Goal: Task Accomplishment & Management: Manage account settings

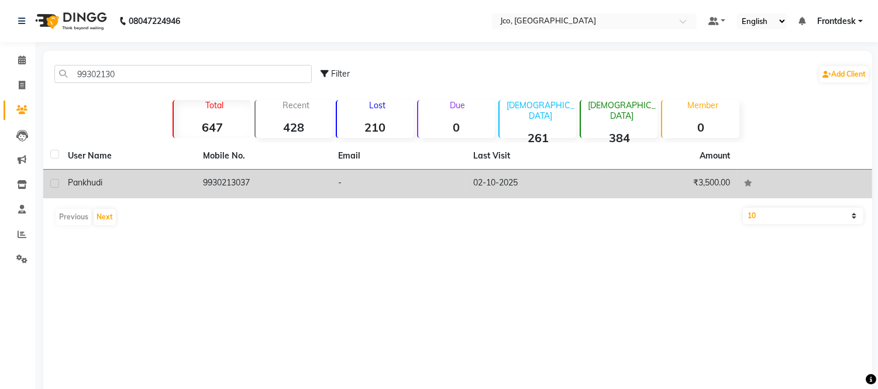
click at [229, 186] on td "9930213037" at bounding box center [263, 184] width 135 height 29
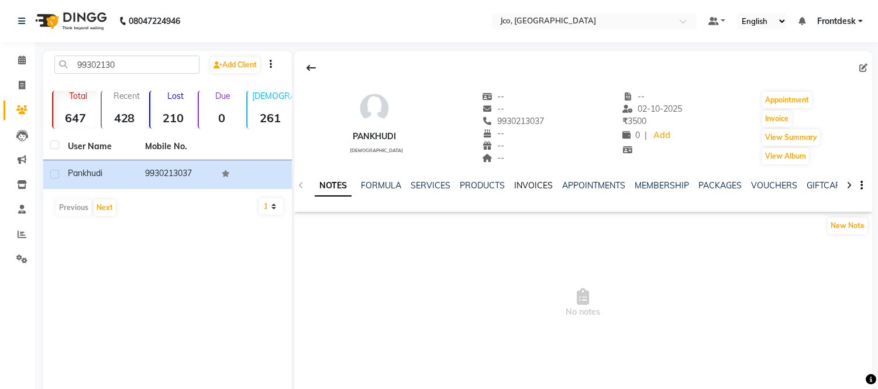
click at [530, 190] on link "INVOICES" at bounding box center [533, 185] width 39 height 11
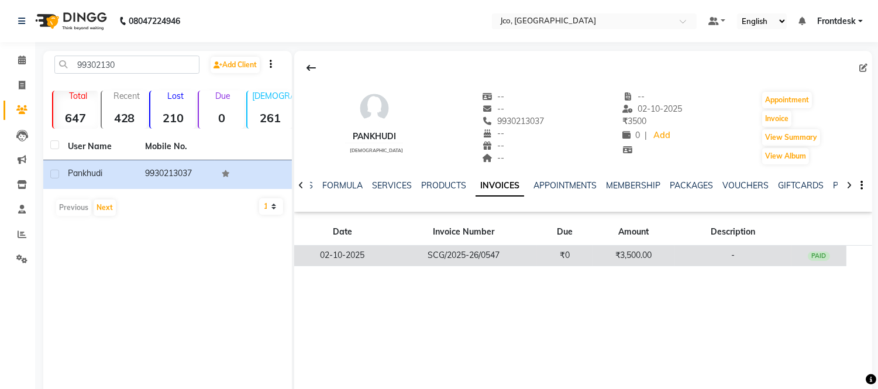
click at [632, 256] on td "₹3,500.00" at bounding box center [634, 256] width 82 height 20
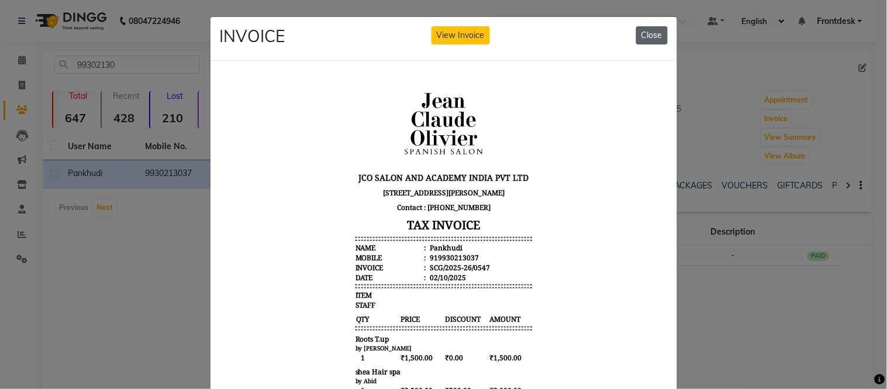
click at [661, 33] on button "Close" at bounding box center [652, 35] width 32 height 18
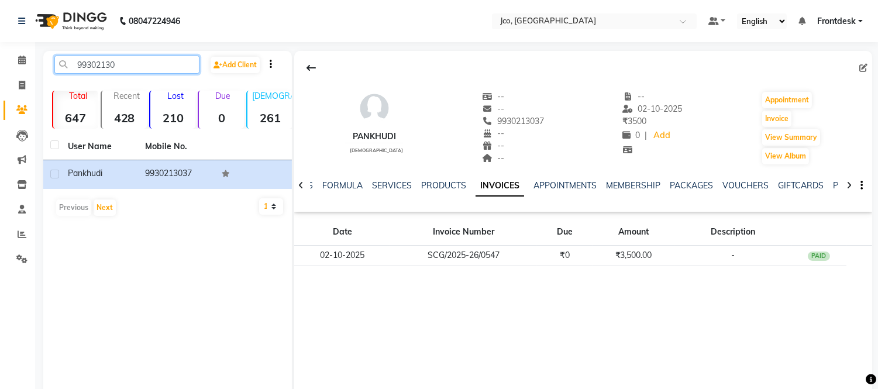
click at [123, 66] on input "99302130" at bounding box center [126, 65] width 145 height 18
type input "9"
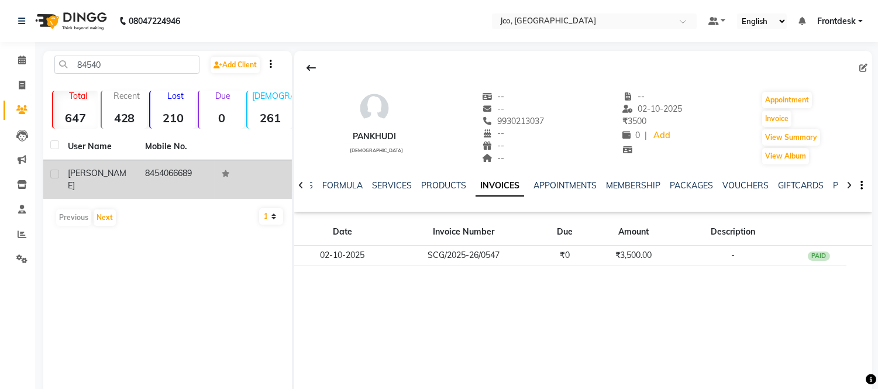
click at [172, 171] on td "8454066689" at bounding box center [176, 179] width 77 height 39
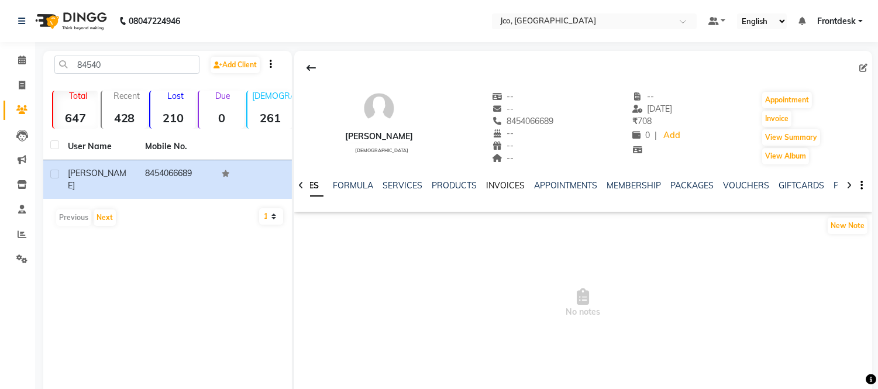
click at [501, 184] on link "INVOICES" at bounding box center [505, 185] width 39 height 11
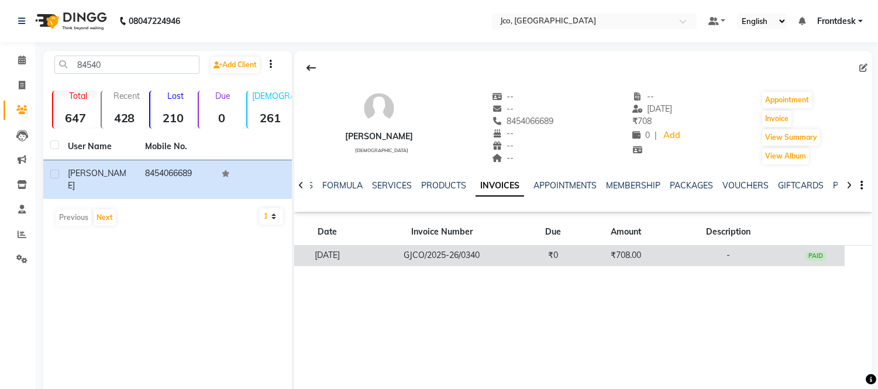
click at [639, 260] on td "₹708.00" at bounding box center [626, 256] width 87 height 20
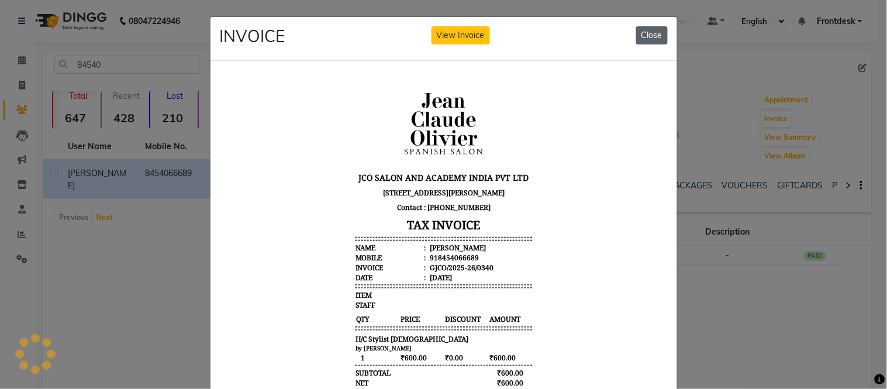
click at [653, 39] on button "Close" at bounding box center [652, 35] width 32 height 18
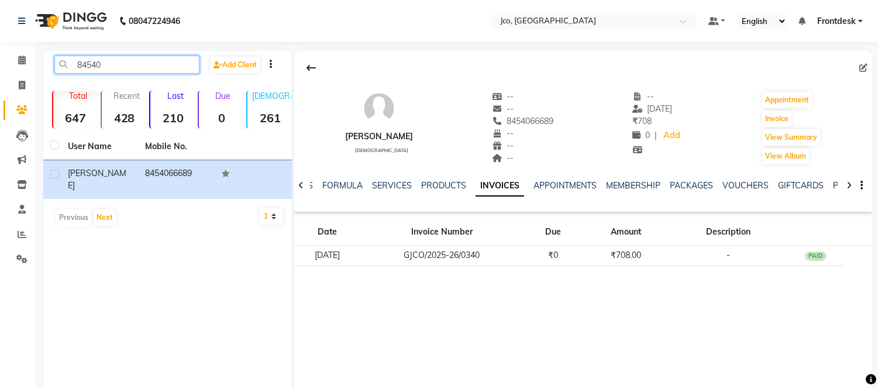
click at [135, 66] on input "84540" at bounding box center [126, 65] width 145 height 18
type input "8"
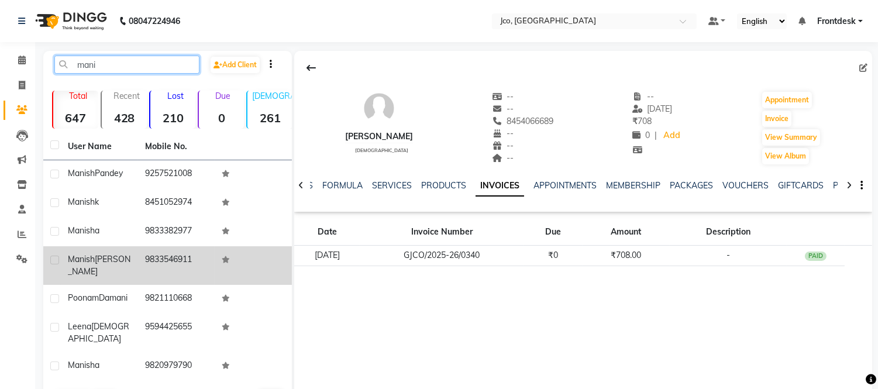
type input "mani"
click at [180, 261] on td "9833546911" at bounding box center [176, 265] width 77 height 39
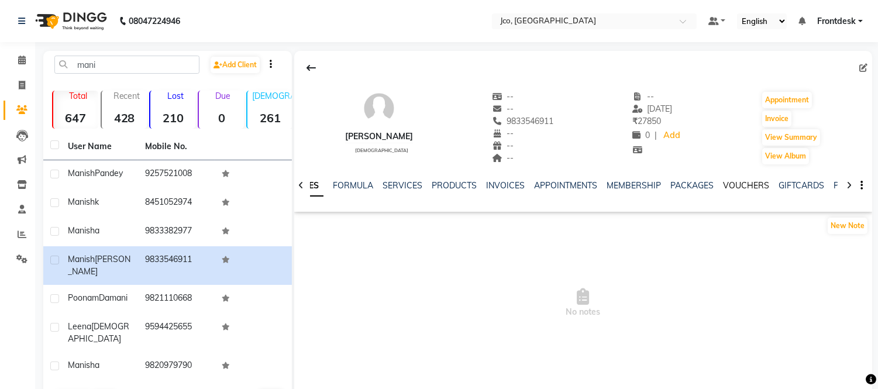
click at [741, 187] on link "VOUCHERS" at bounding box center [746, 185] width 46 height 11
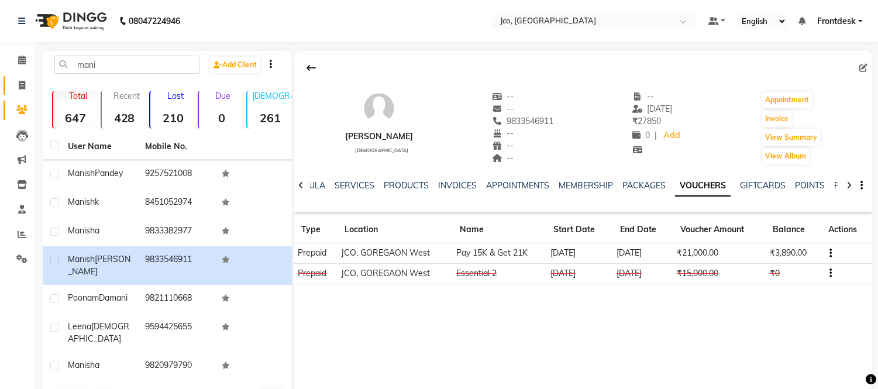
click at [22, 85] on icon at bounding box center [22, 85] width 6 height 9
select select "service"
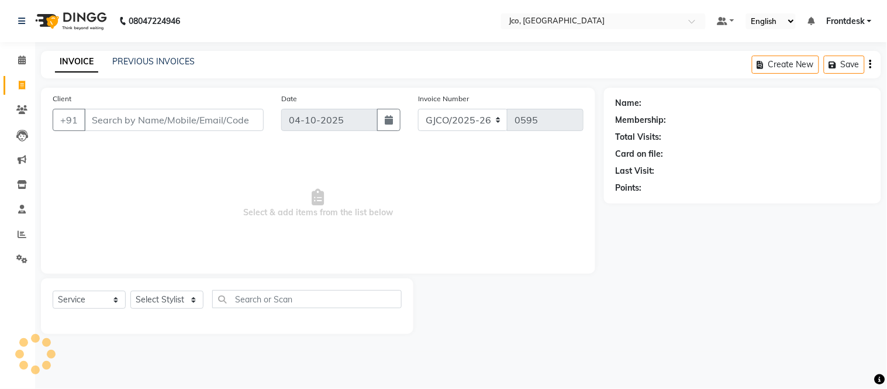
click at [130, 120] on input "Client" at bounding box center [174, 120] width 180 height 22
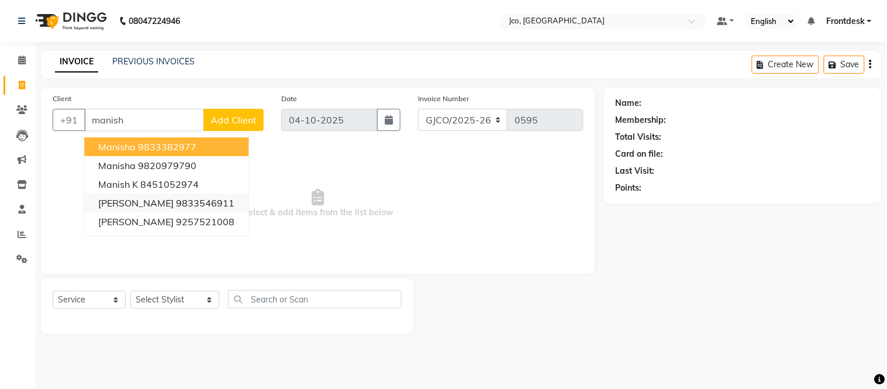
click at [201, 207] on ngb-highlight "9833546911" at bounding box center [205, 203] width 58 height 12
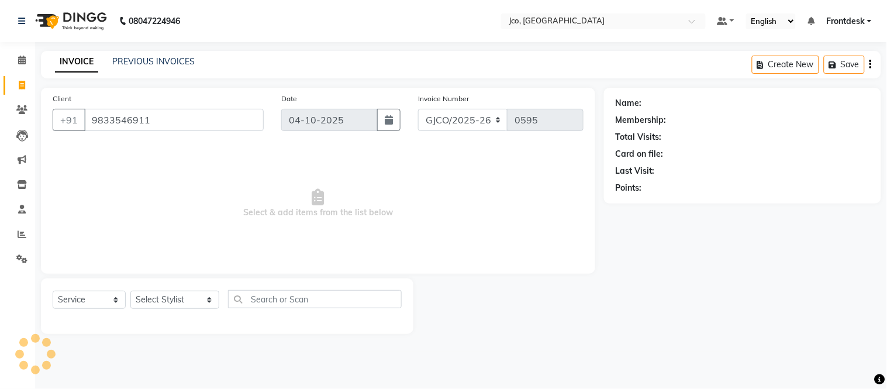
type input "9833546911"
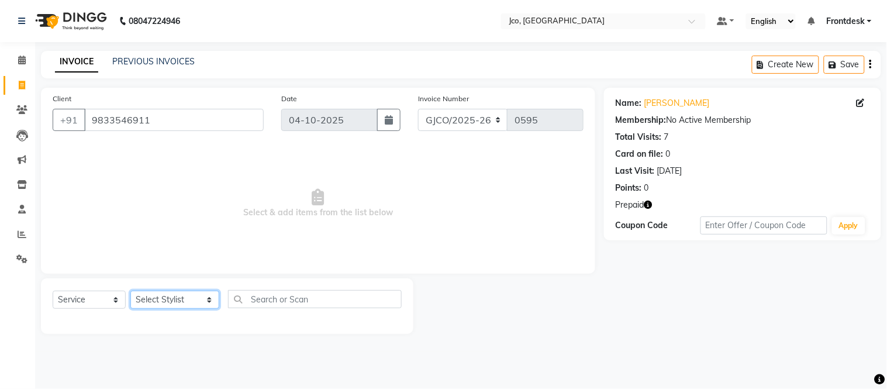
click at [166, 305] on select "Select Stylist [PERSON_NAME] [PERSON_NAME] [PERSON_NAME] Frontdesk Gopal Jouyi …" at bounding box center [174, 300] width 89 height 18
click at [130, 291] on select "Select Stylist [PERSON_NAME] [PERSON_NAME] [PERSON_NAME] Frontdesk Gopal Jouyi …" at bounding box center [174, 300] width 89 height 18
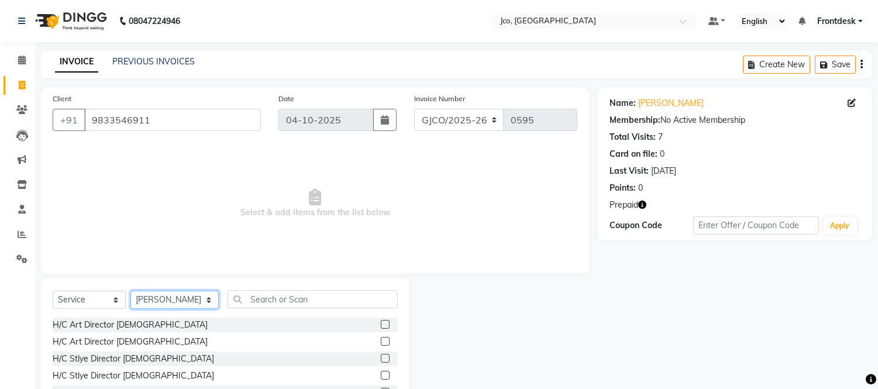
click at [159, 306] on select "Select Stylist [PERSON_NAME] [PERSON_NAME] [PERSON_NAME] Frontdesk Gopal Jouyi …" at bounding box center [174, 300] width 88 height 18
select select "79671"
click at [130, 291] on select "Select Stylist [PERSON_NAME] [PERSON_NAME] [PERSON_NAME] Frontdesk Gopal Jouyi …" at bounding box center [174, 300] width 88 height 18
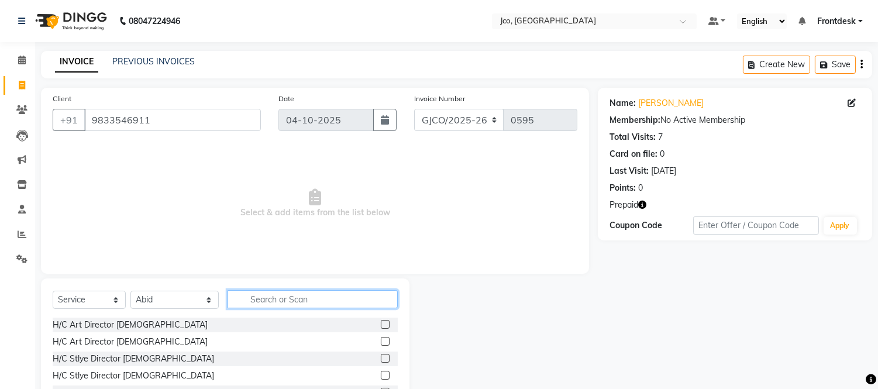
click at [252, 302] on input "text" at bounding box center [313, 299] width 170 height 18
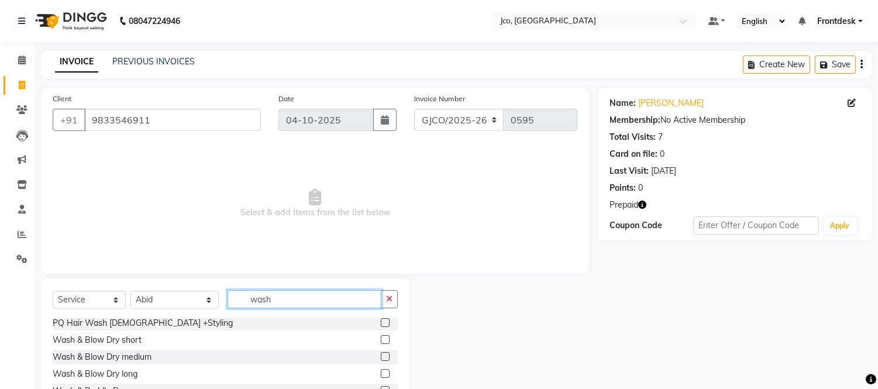
type input "wash"
click at [381, 373] on label at bounding box center [385, 373] width 9 height 9
click at [381, 373] on input "checkbox" at bounding box center [385, 374] width 8 height 8
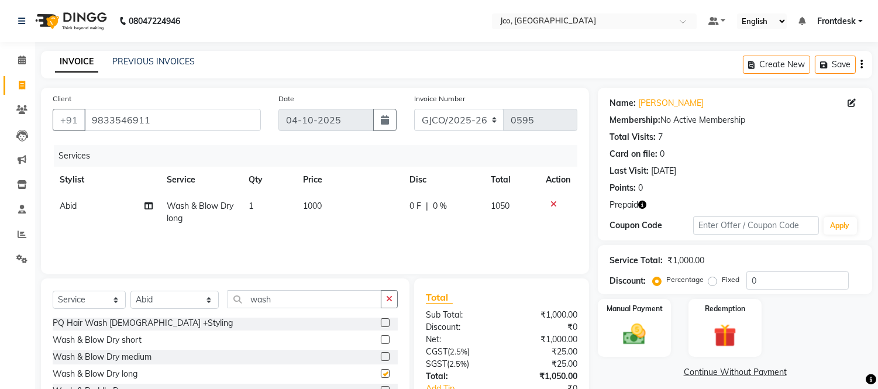
checkbox input "false"
click at [381, 357] on label at bounding box center [385, 356] width 9 height 9
click at [381, 357] on input "checkbox" at bounding box center [385, 357] width 8 height 8
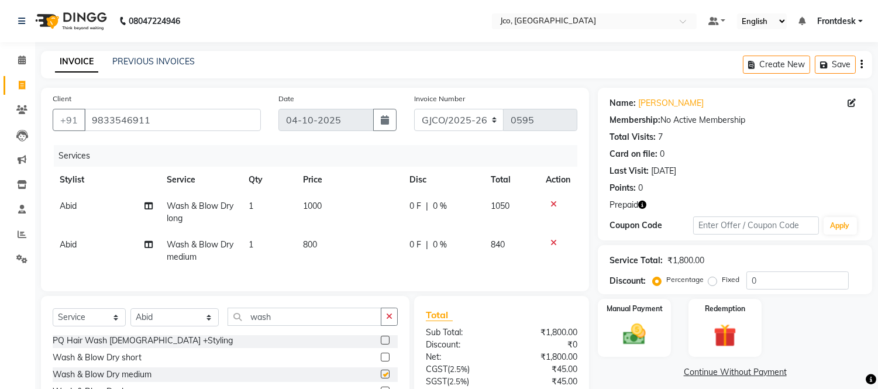
checkbox input "false"
click at [411, 206] on span "0 F" at bounding box center [415, 206] width 12 height 12
select select "79671"
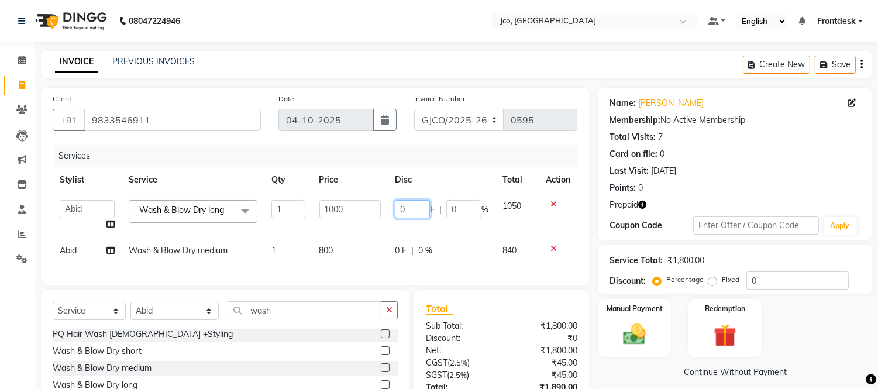
click at [413, 207] on input "0" at bounding box center [412, 209] width 35 height 18
type input "150"
click at [355, 230] on td "1000" at bounding box center [349, 215] width 75 height 44
select select "79671"
click at [553, 248] on icon at bounding box center [553, 248] width 6 height 8
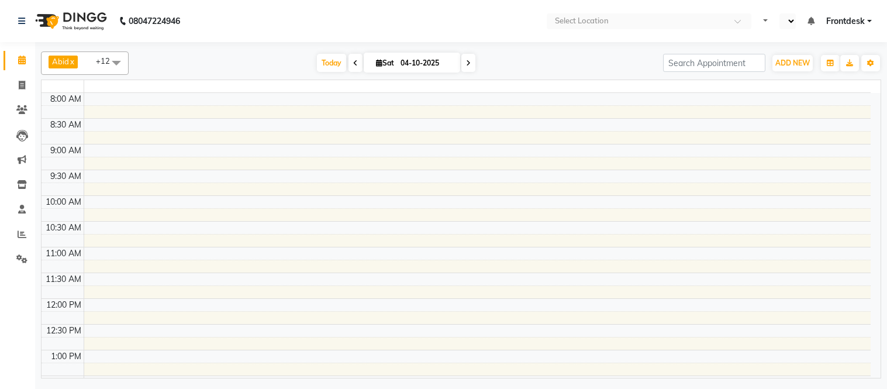
select select "en"
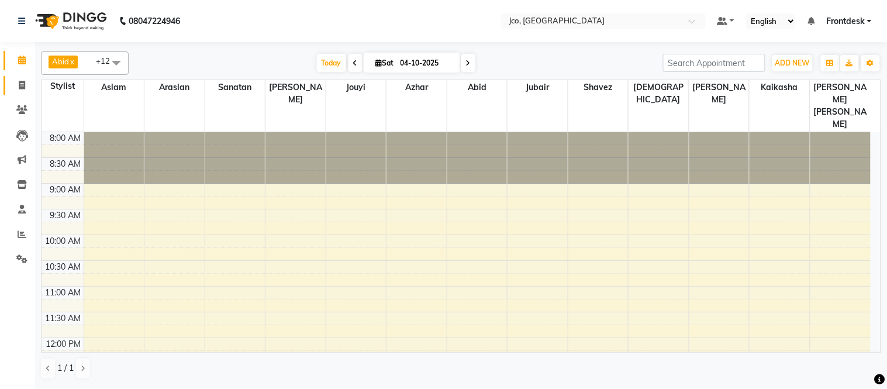
click at [26, 85] on span at bounding box center [22, 85] width 20 height 13
select select "service"
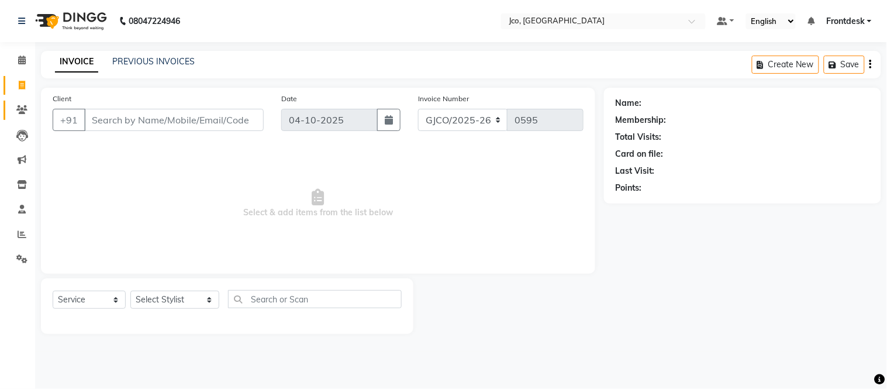
click at [22, 109] on icon at bounding box center [21, 109] width 11 height 9
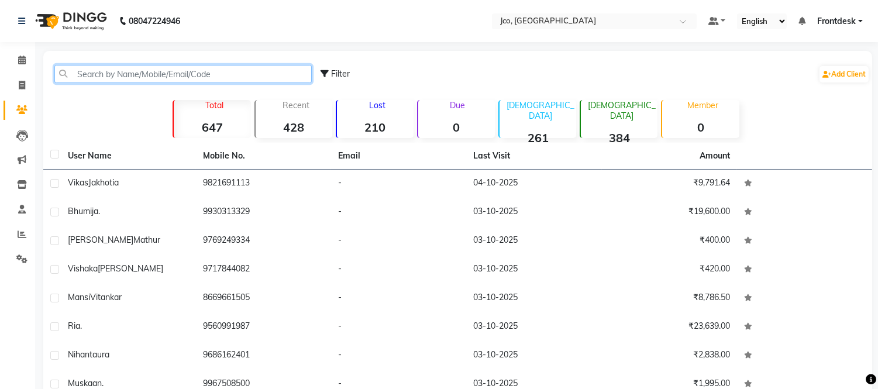
click at [145, 72] on input "text" at bounding box center [182, 74] width 257 height 18
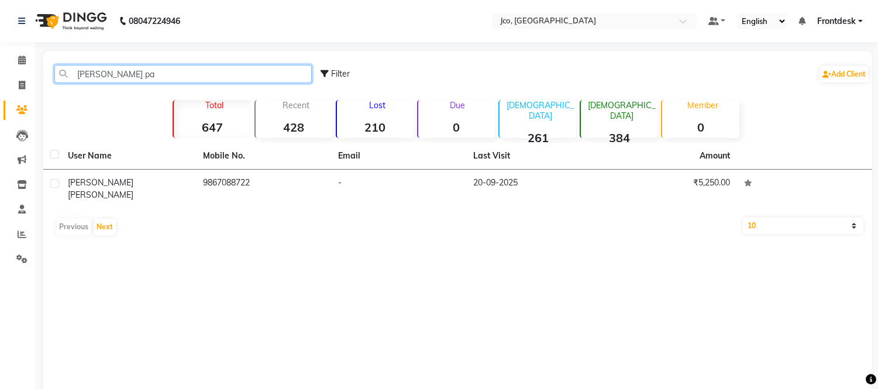
type input "[PERSON_NAME] pa"
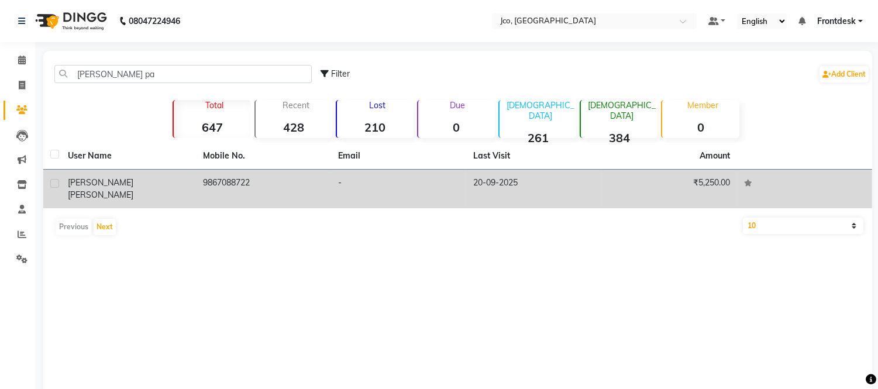
click at [281, 184] on td "9867088722" at bounding box center [263, 189] width 135 height 39
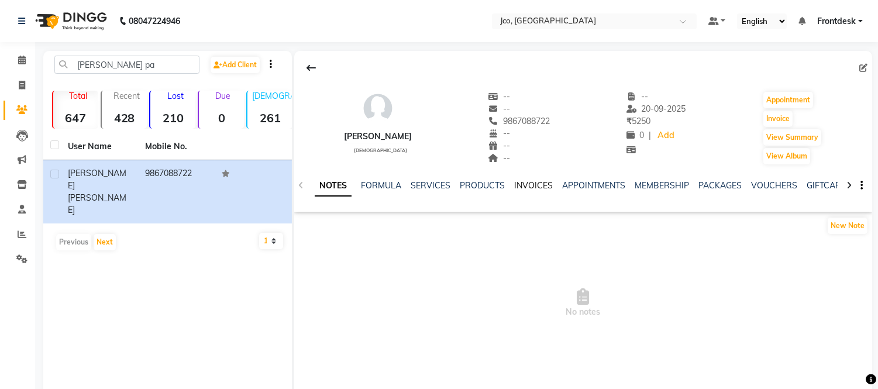
click at [537, 185] on link "INVOICES" at bounding box center [533, 185] width 39 height 11
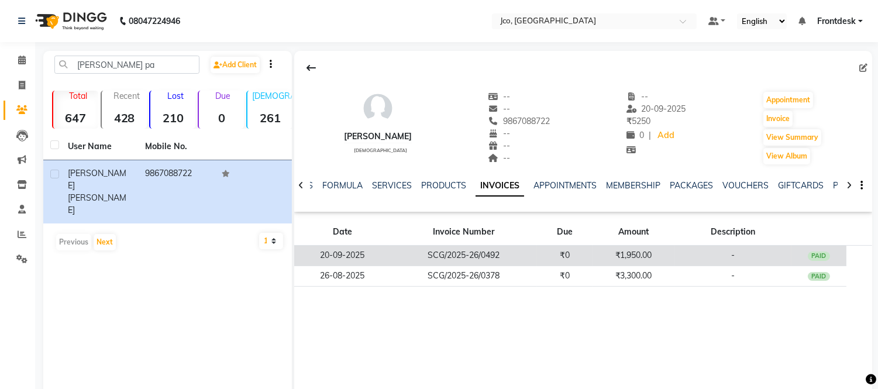
click at [684, 259] on td "-" at bounding box center [732, 256] width 117 height 20
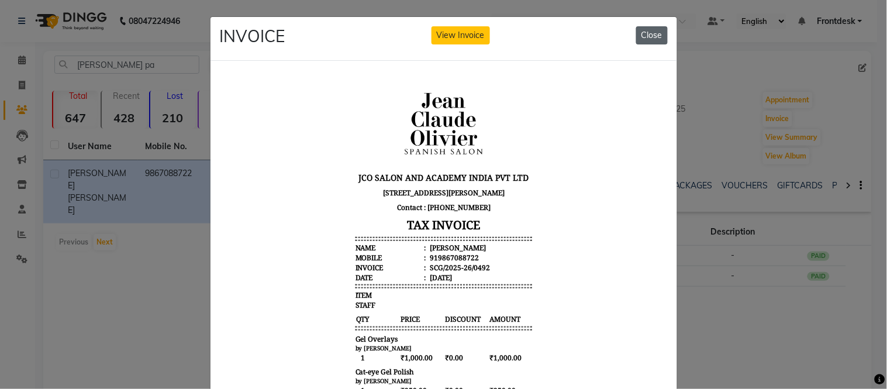
click at [659, 30] on button "Close" at bounding box center [652, 35] width 32 height 18
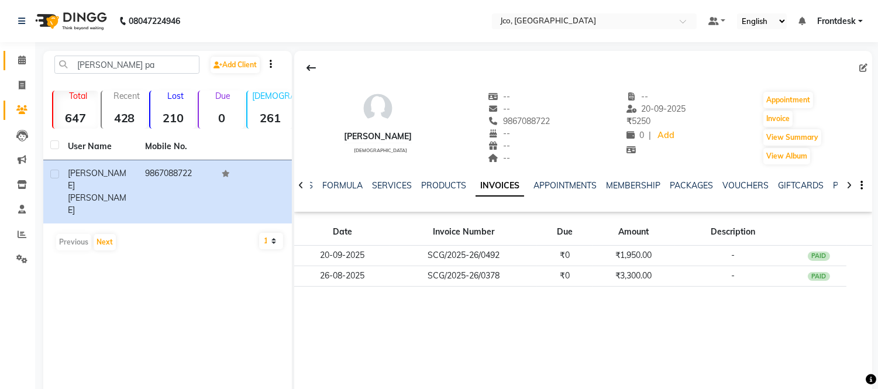
click at [28, 60] on span at bounding box center [22, 60] width 20 height 13
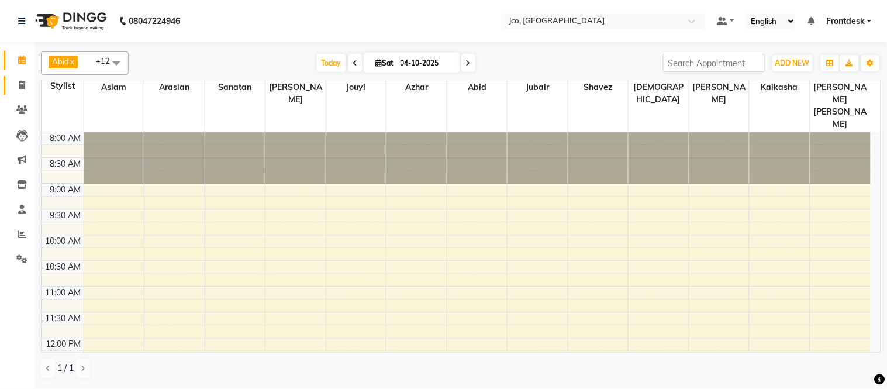
click at [21, 85] on icon at bounding box center [22, 85] width 6 height 9
select select "service"
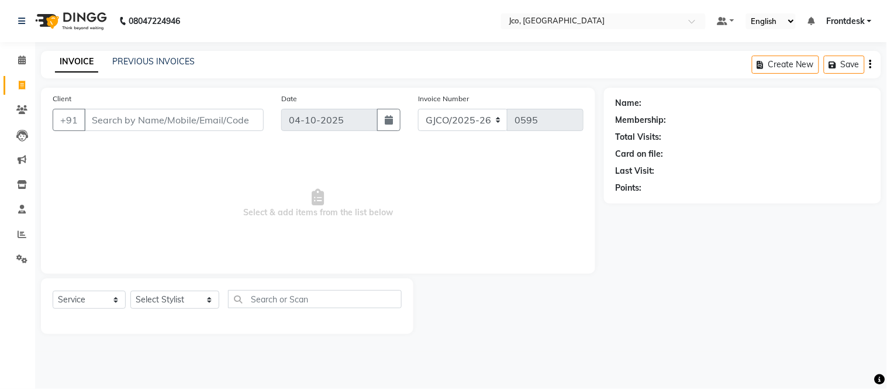
click at [198, 119] on input "Client" at bounding box center [174, 120] width 180 height 22
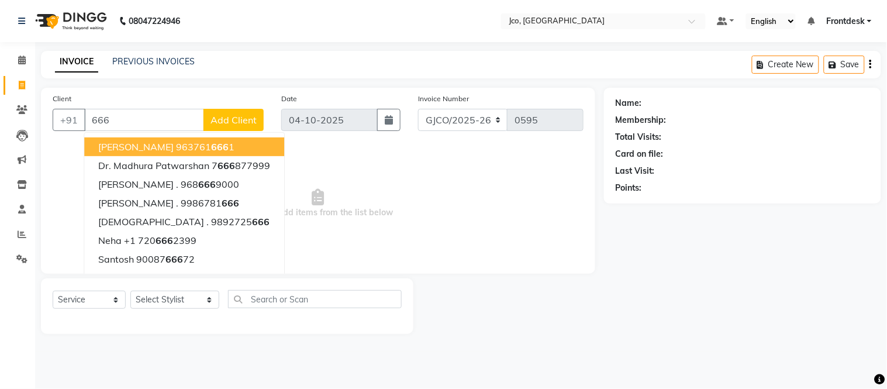
click at [887, 202] on div "Name: Membership: Total Visits: Card on file: Last Visit: Points:" at bounding box center [747, 211] width 286 height 246
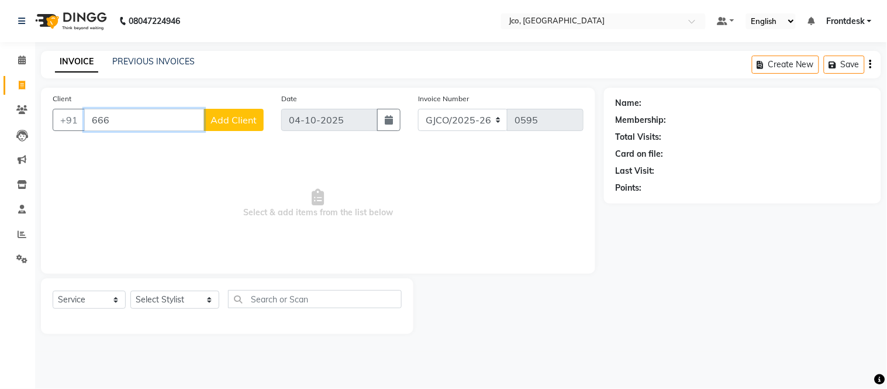
click at [117, 125] on input "666" at bounding box center [144, 120] width 120 height 22
type input "6"
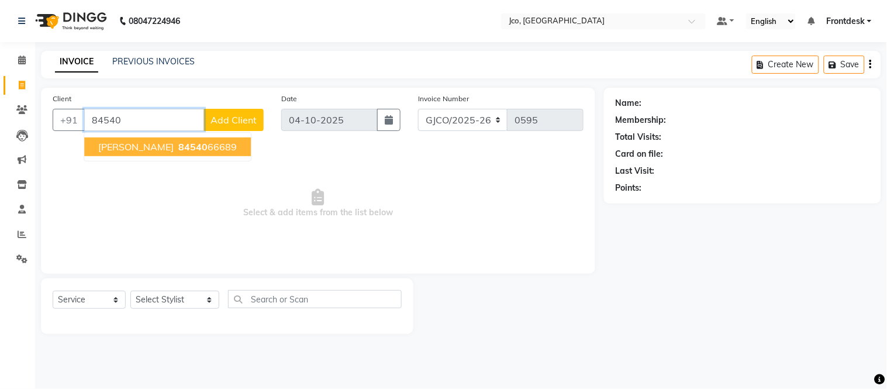
click at [150, 156] on button "[PERSON_NAME] 84540 66689" at bounding box center [167, 146] width 167 height 19
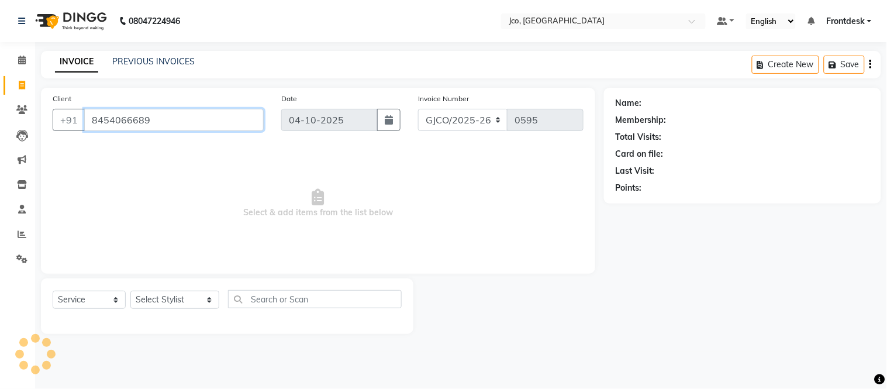
type input "8454066689"
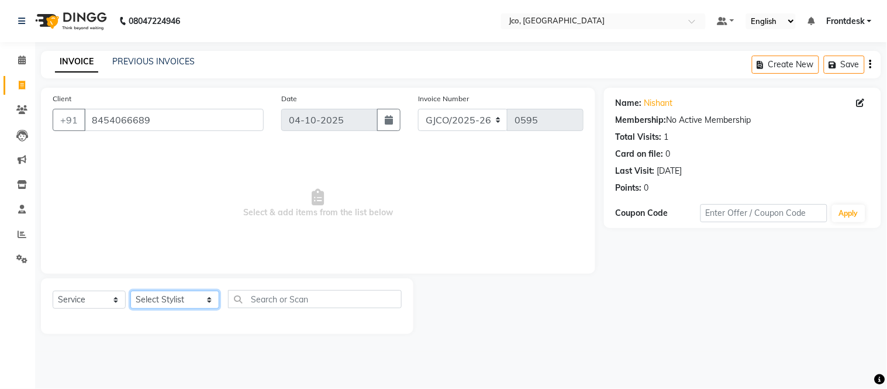
click at [176, 305] on select "Select Stylist [PERSON_NAME] [PERSON_NAME] [PERSON_NAME] Frontdesk Gopal Jouyi …" at bounding box center [174, 300] width 89 height 18
click at [887, 220] on div "Name: [PERSON_NAME] Membership: No Active Membership Total Visits: 1 Card on fi…" at bounding box center [747, 211] width 286 height 246
click at [177, 299] on select "Select Stylist [PERSON_NAME] [PERSON_NAME] [PERSON_NAME] Frontdesk Gopal Jouyi …" at bounding box center [174, 300] width 89 height 18
select select "68867"
click at [130, 291] on select "Select Stylist [PERSON_NAME] [PERSON_NAME] [PERSON_NAME] Frontdesk Gopal Jouyi …" at bounding box center [174, 300] width 89 height 18
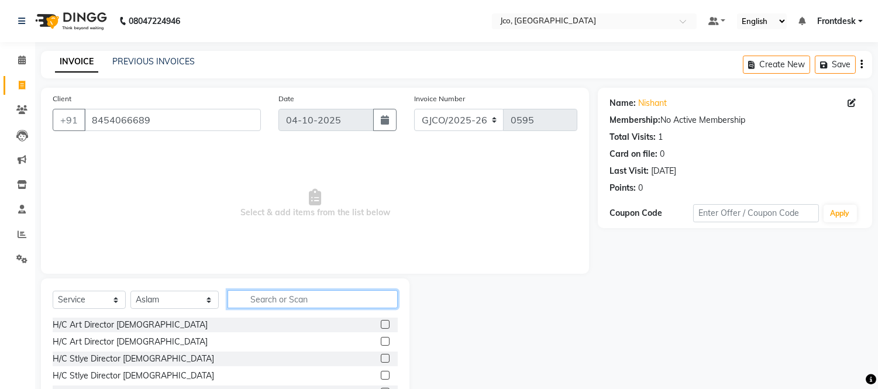
click at [296, 302] on input "text" at bounding box center [313, 299] width 170 height 18
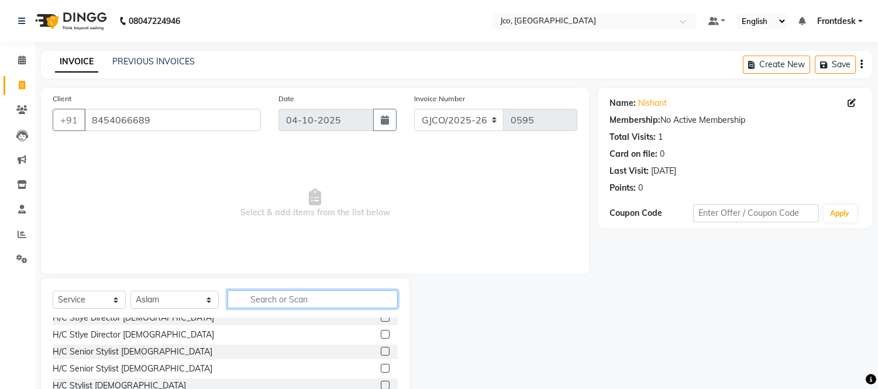
scroll to position [42, 0]
click at [381, 367] on label at bounding box center [385, 367] width 9 height 9
click at [381, 367] on input "checkbox" at bounding box center [385, 368] width 8 height 8
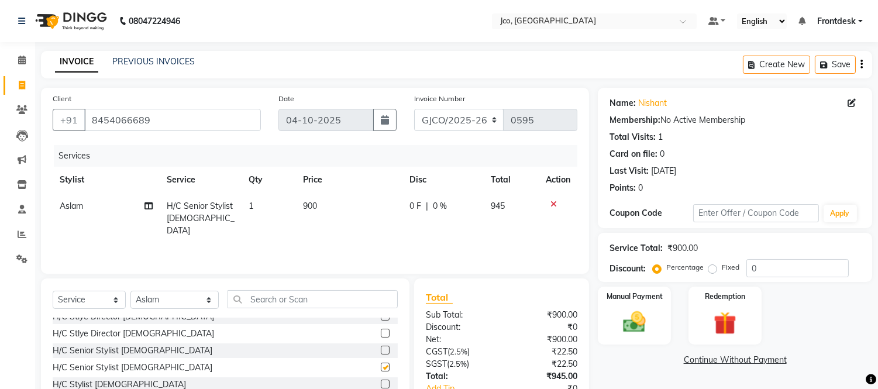
checkbox input "false"
click at [641, 321] on img at bounding box center [634, 322] width 39 height 27
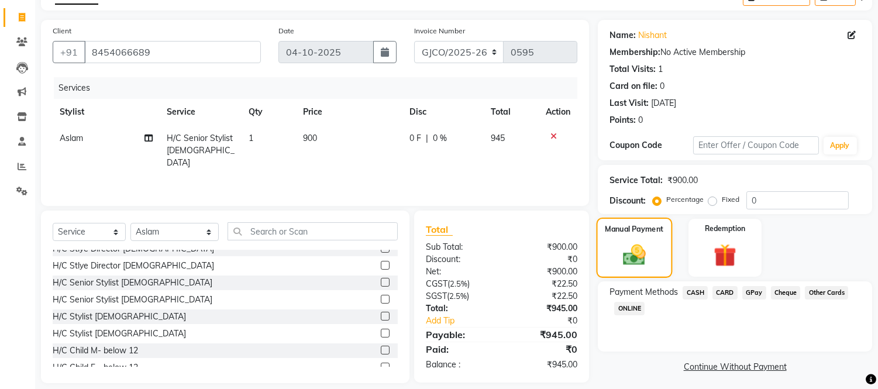
scroll to position [79, 0]
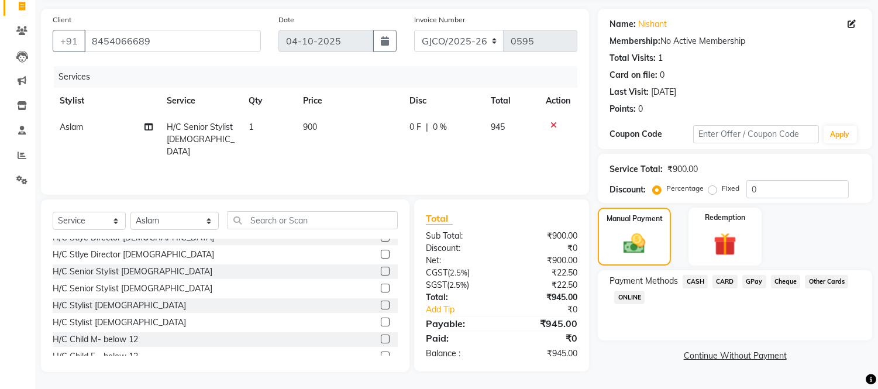
click at [747, 283] on span "GPay" at bounding box center [754, 281] width 24 height 13
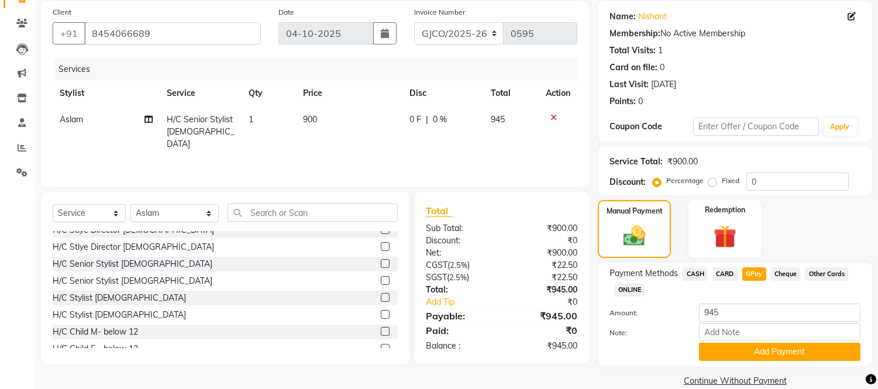
scroll to position [104, 0]
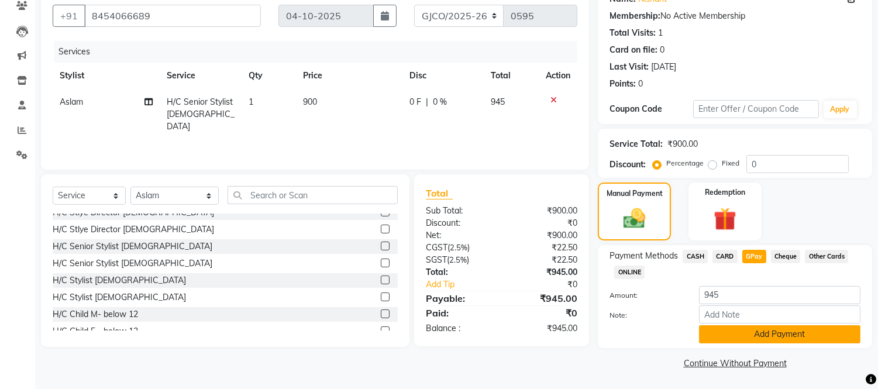
click at [820, 340] on button "Add Payment" at bounding box center [779, 334] width 161 height 18
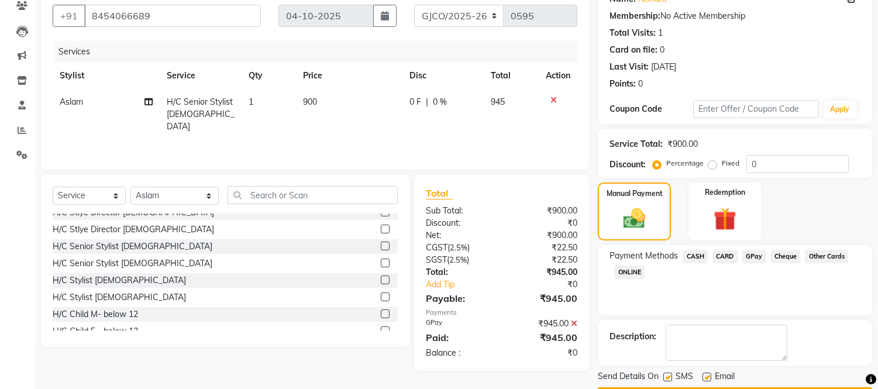
scroll to position [137, 0]
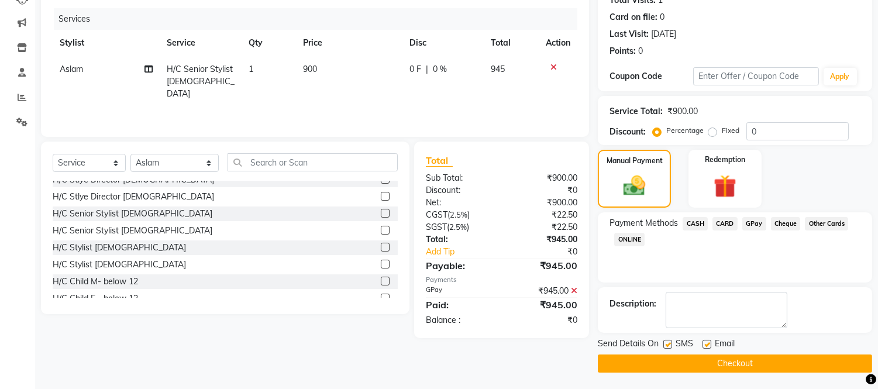
click at [791, 369] on button "Checkout" at bounding box center [735, 363] width 274 height 18
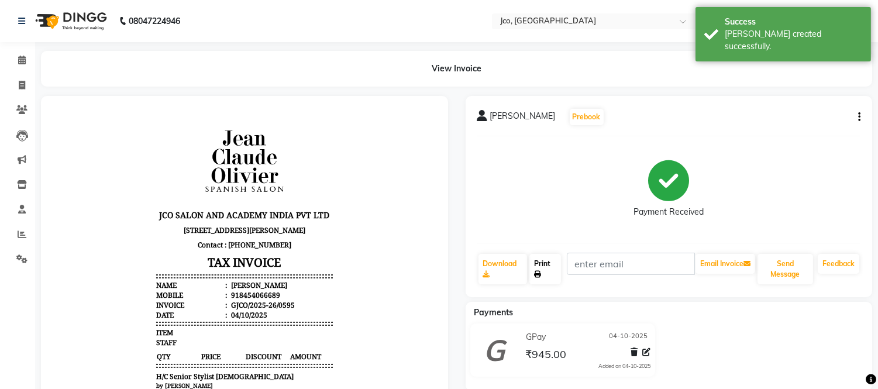
click at [545, 271] on link "Print" at bounding box center [545, 269] width 32 height 30
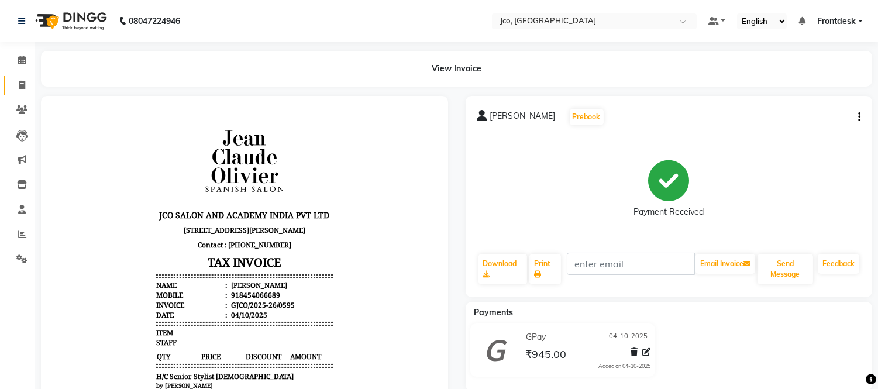
click at [22, 88] on icon at bounding box center [22, 85] width 6 height 9
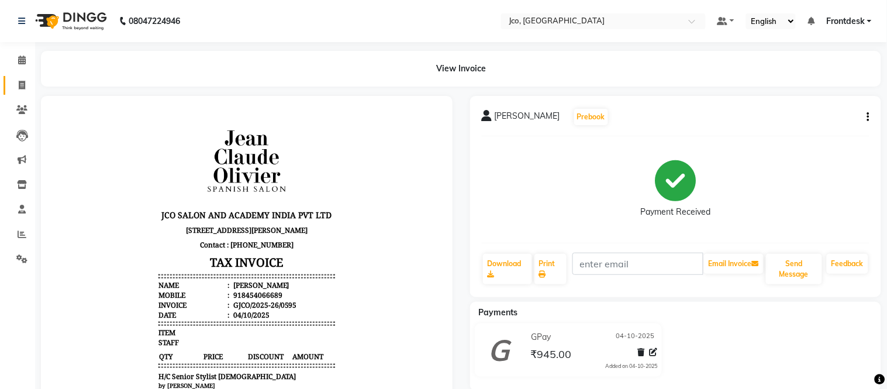
select select "service"
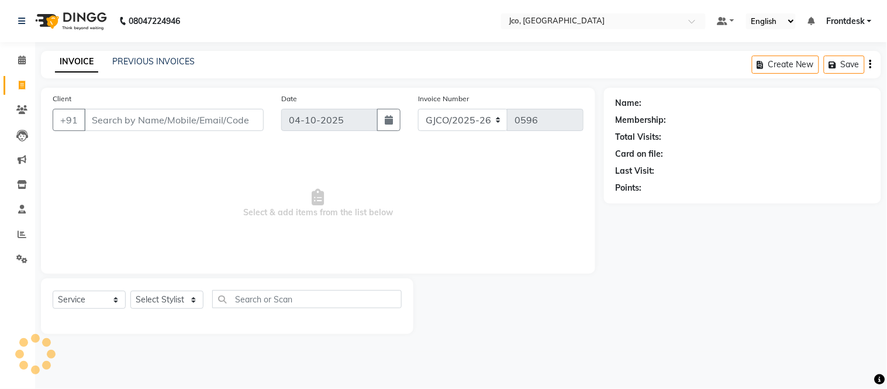
click at [127, 123] on input "Client" at bounding box center [174, 120] width 180 height 22
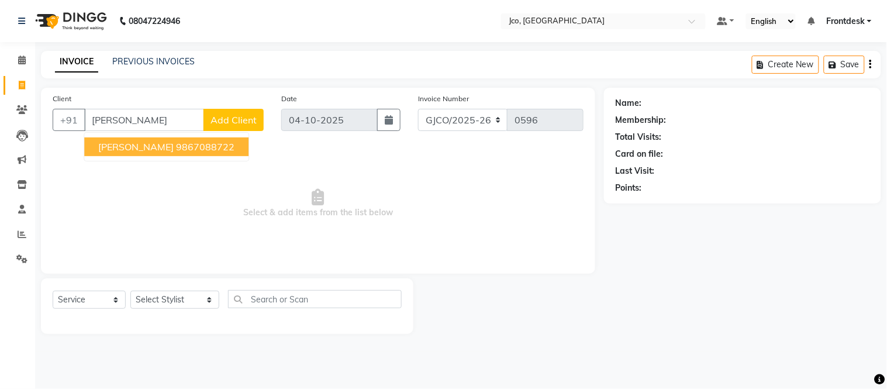
click at [176, 151] on ngb-highlight "9867088722" at bounding box center [205, 147] width 58 height 12
type input "9867088722"
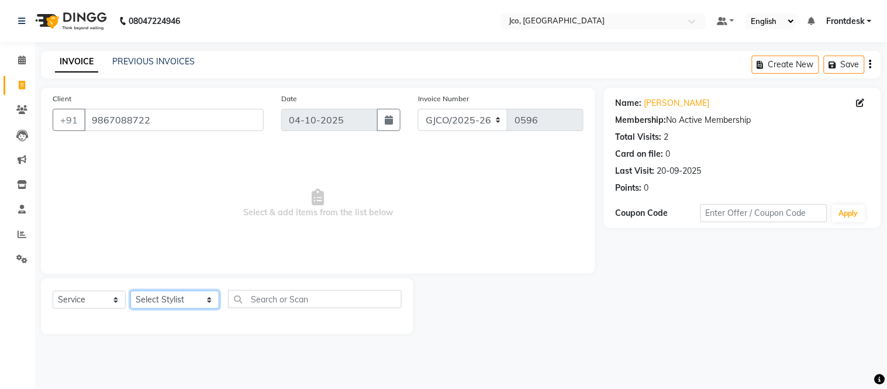
click at [178, 291] on select "Select Stylist [PERSON_NAME] [PERSON_NAME] [PERSON_NAME] Frontdesk Gopal Jouyi …" at bounding box center [174, 300] width 89 height 18
select select "88949"
click at [130, 291] on select "Select Stylist [PERSON_NAME] [PERSON_NAME] [PERSON_NAME] Frontdesk Gopal Jouyi …" at bounding box center [174, 300] width 89 height 18
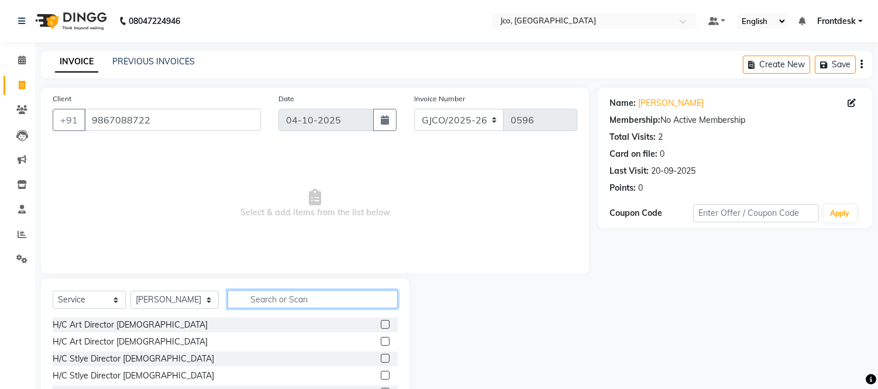
click at [256, 299] on input "text" at bounding box center [313, 299] width 170 height 18
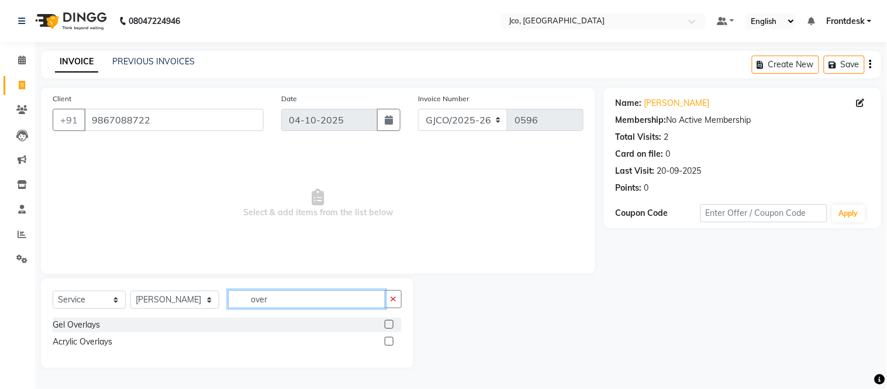
type input "over"
click at [390, 342] on label at bounding box center [389, 341] width 9 height 9
click at [390, 342] on input "checkbox" at bounding box center [389, 342] width 8 height 8
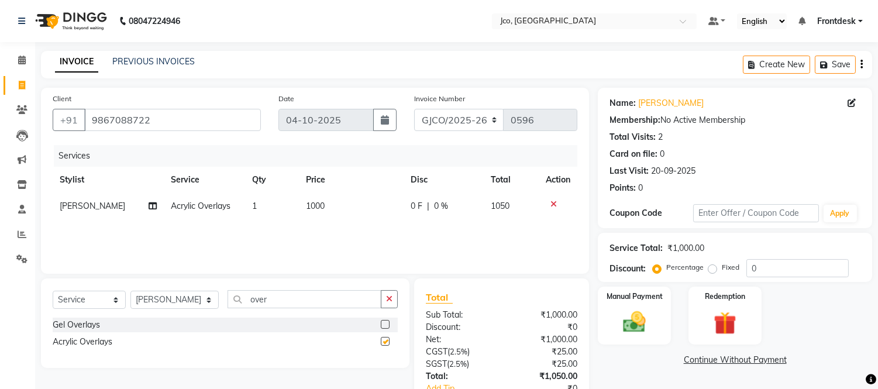
checkbox input "false"
click at [340, 200] on td "1000" at bounding box center [351, 206] width 105 height 26
select select "88949"
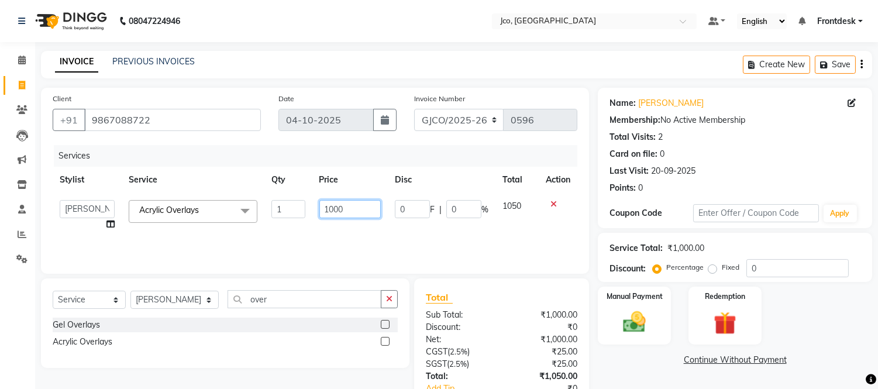
click at [353, 209] on input "1000" at bounding box center [349, 209] width 61 height 18
type input "1500"
click at [337, 229] on div "Services Stylist Service Qty Price Disc Total Action [PERSON_NAME] [PERSON_NAME…" at bounding box center [315, 203] width 525 height 117
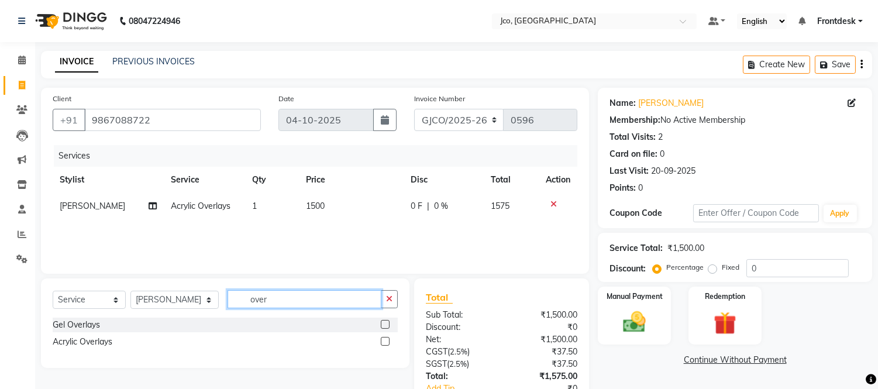
click at [283, 299] on input "over" at bounding box center [305, 299] width 154 height 18
type input "o"
type input "gel"
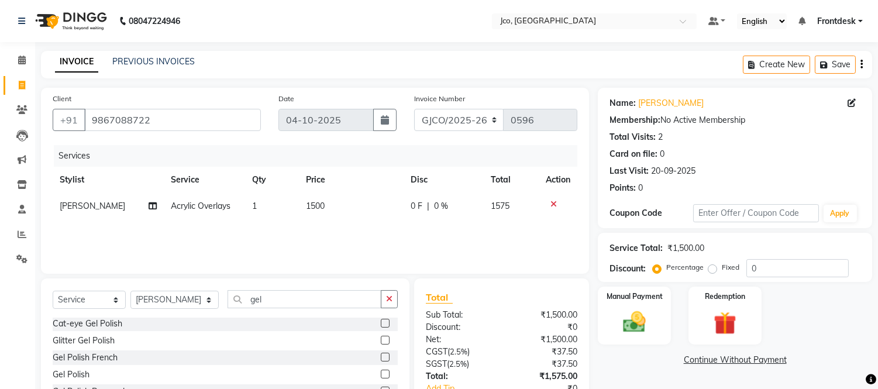
click at [381, 374] on label at bounding box center [385, 374] width 9 height 9
click at [381, 374] on input "checkbox" at bounding box center [385, 375] width 8 height 8
checkbox input "false"
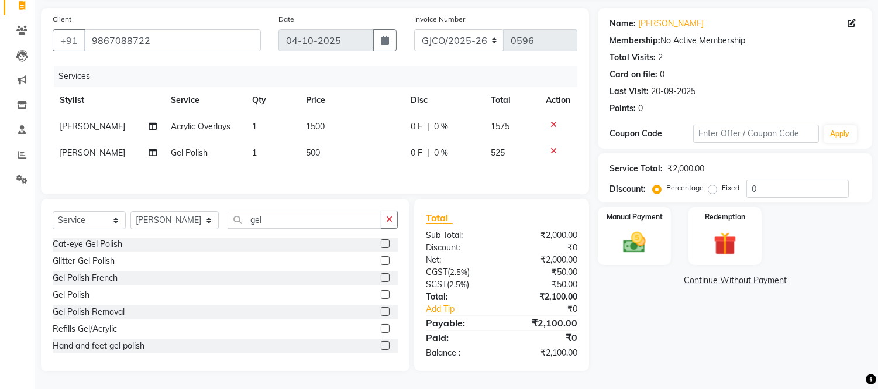
scroll to position [0, 0]
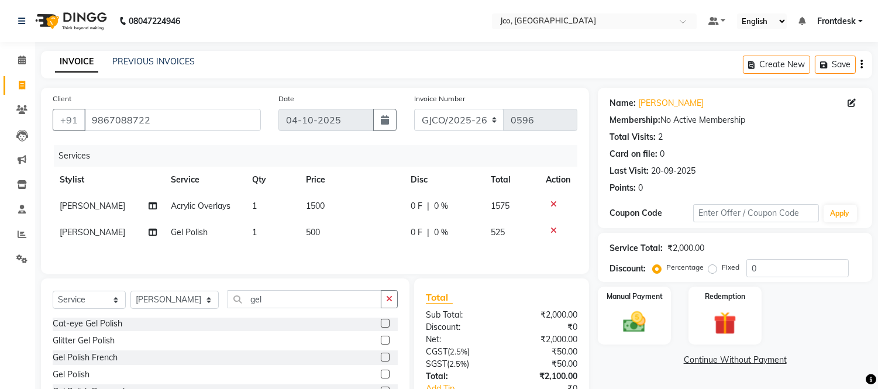
click at [861, 64] on icon "button" at bounding box center [861, 64] width 2 height 1
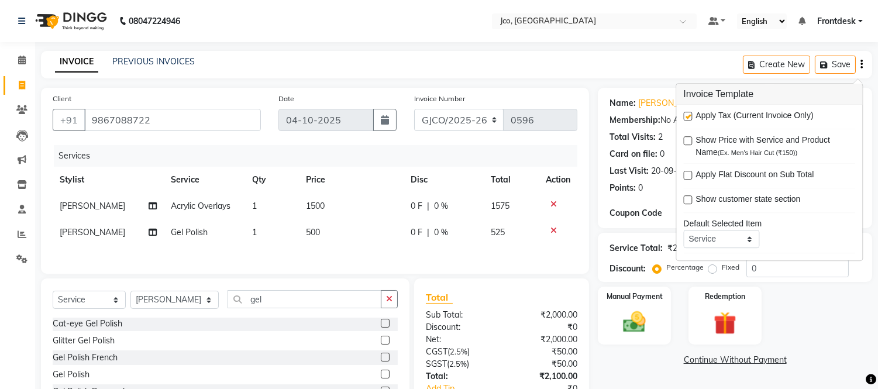
click at [702, 109] on span "Apply Tax (Current Invoice Only)" at bounding box center [754, 116] width 118 height 15
click at [688, 117] on label at bounding box center [687, 116] width 9 height 9
click at [688, 117] on input "checkbox" at bounding box center [687, 117] width 8 height 8
checkbox input "false"
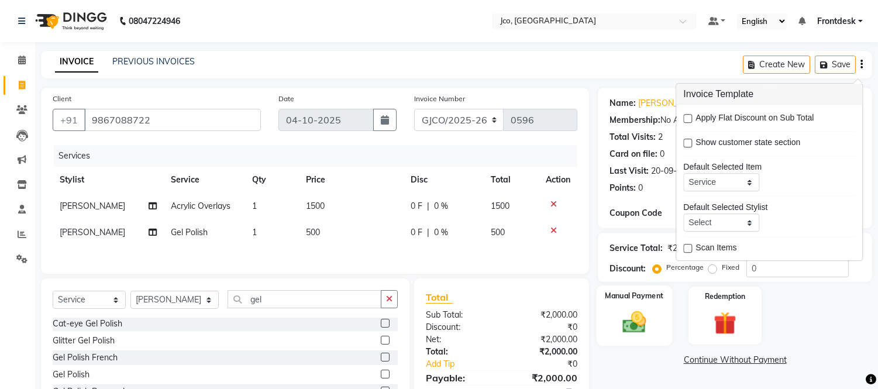
click at [638, 319] on img at bounding box center [634, 322] width 39 height 27
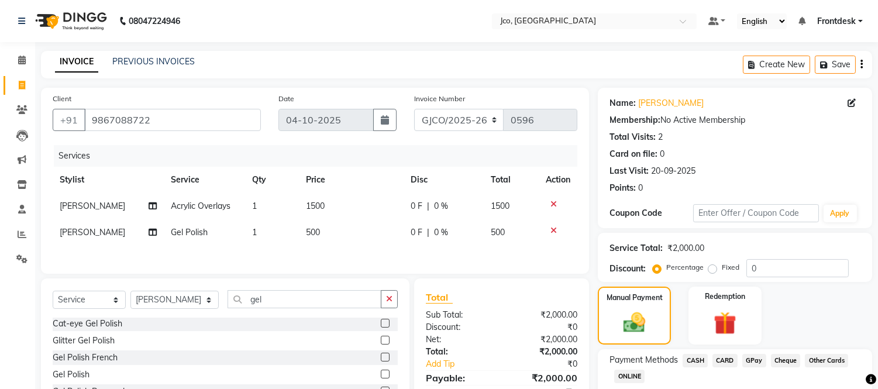
click at [690, 364] on span "CASH" at bounding box center [695, 360] width 25 height 13
click at [470, 117] on select "GJCO/2025-26 SCG/2025-26 Gpre/2025-26" at bounding box center [459, 120] width 90 height 22
select select "7971"
click at [414, 109] on select "GJCO/2025-26 SCG/2025-26 Gpre/2025-26" at bounding box center [459, 120] width 90 height 22
type input "0549"
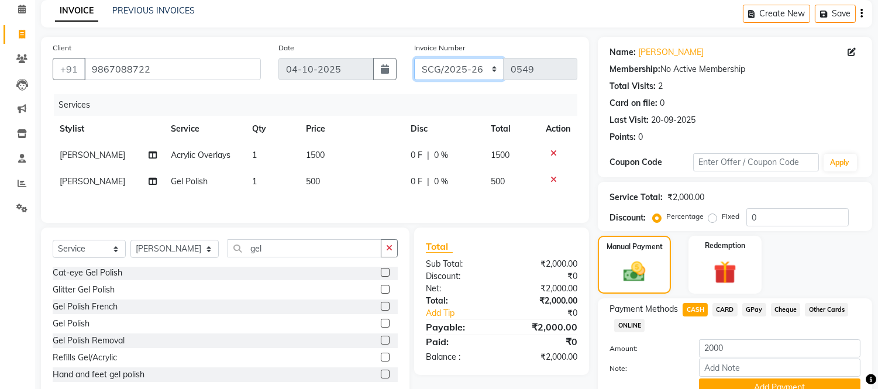
scroll to position [104, 0]
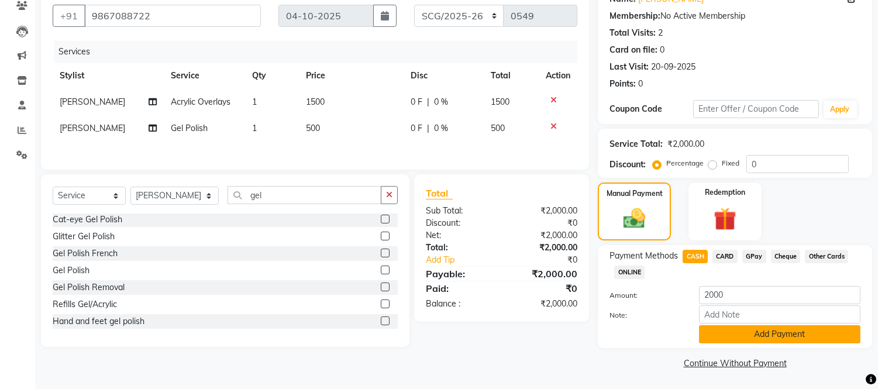
click at [776, 335] on button "Add Payment" at bounding box center [779, 334] width 161 height 18
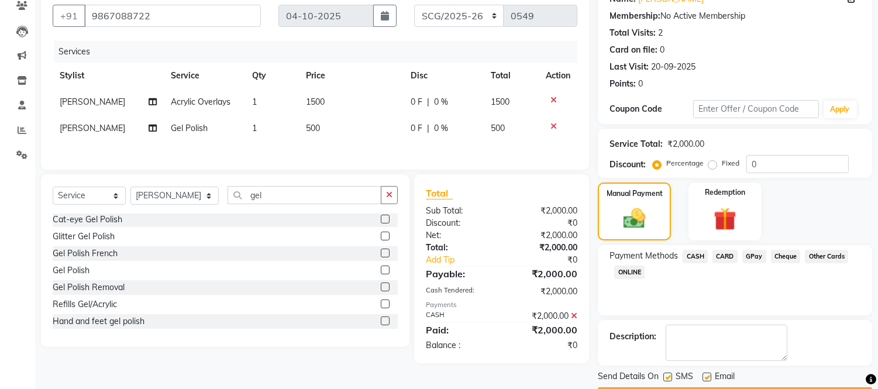
scroll to position [137, 0]
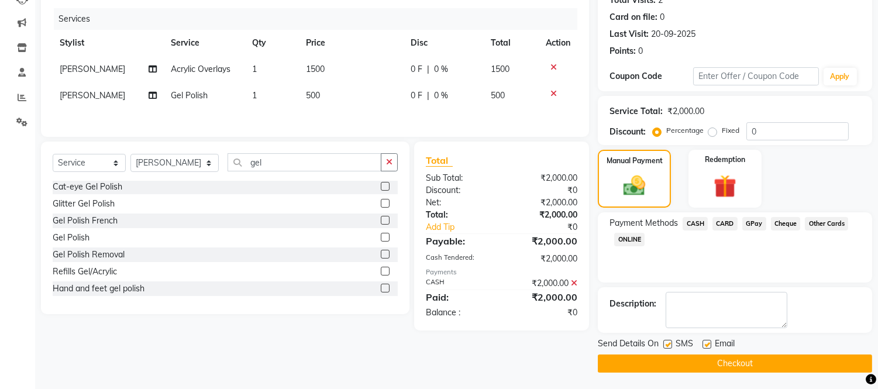
click at [706, 343] on label at bounding box center [706, 344] width 9 height 9
click at [706, 343] on input "checkbox" at bounding box center [706, 345] width 8 height 8
checkbox input "false"
click at [717, 363] on button "Checkout" at bounding box center [735, 363] width 274 height 18
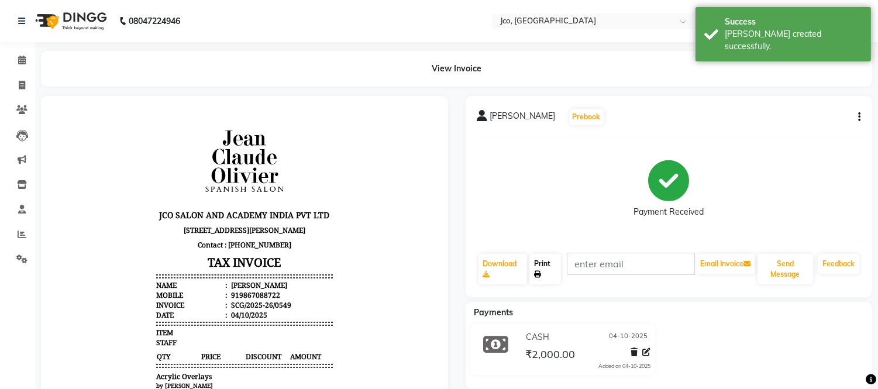
click at [542, 266] on link "Print" at bounding box center [545, 269] width 32 height 30
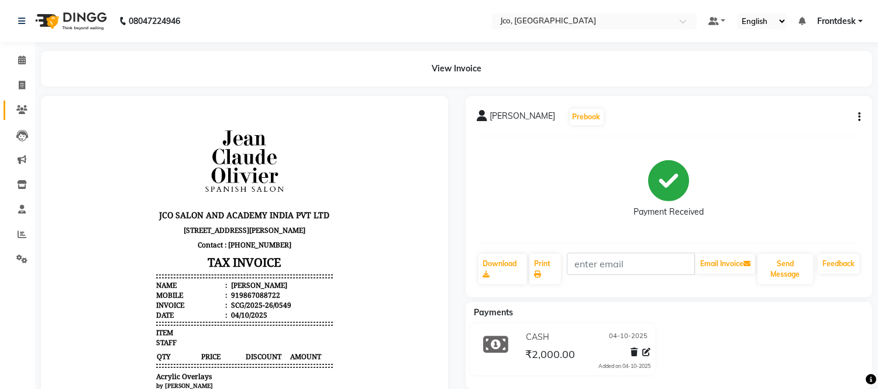
click at [19, 114] on icon at bounding box center [21, 109] width 11 height 9
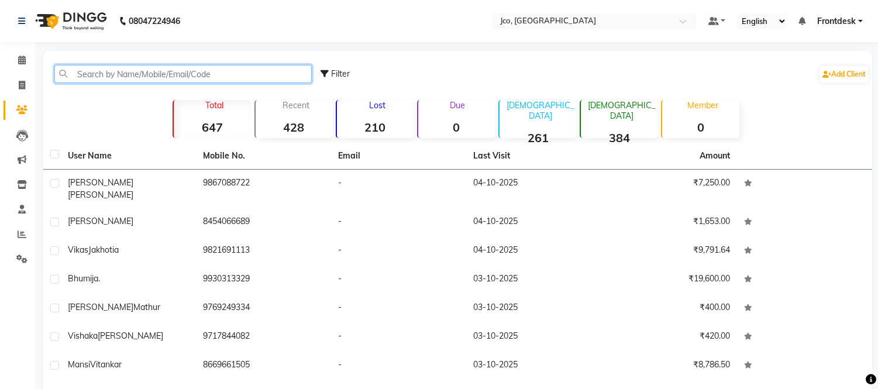
click at [148, 68] on input "text" at bounding box center [182, 74] width 257 height 18
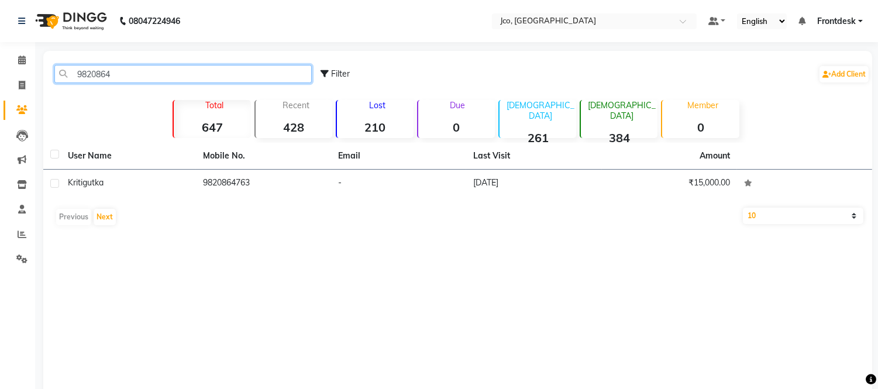
type input "9820864"
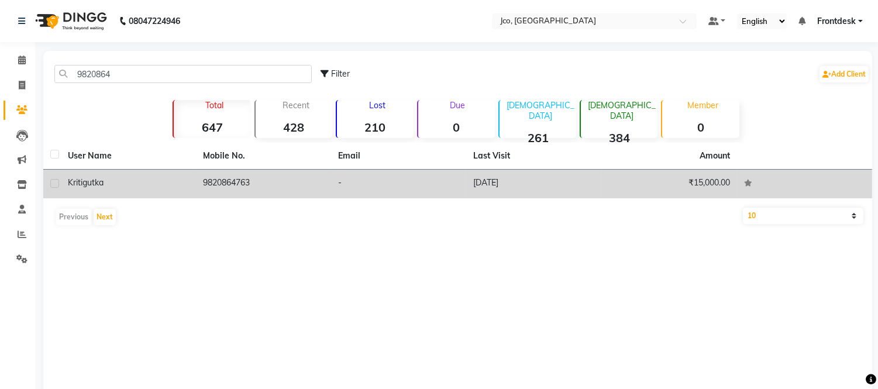
click at [243, 181] on td "9820864763" at bounding box center [263, 184] width 135 height 29
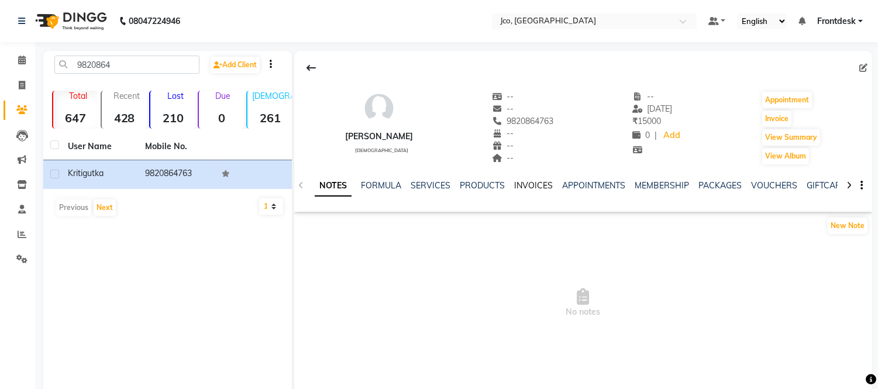
click at [524, 188] on link "INVOICES" at bounding box center [533, 185] width 39 height 11
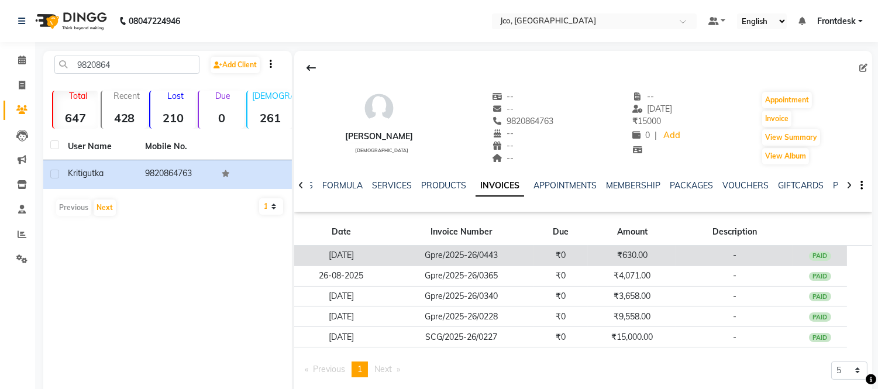
click at [510, 256] on td "Gpre/2025-26/0443" at bounding box center [461, 256] width 146 height 20
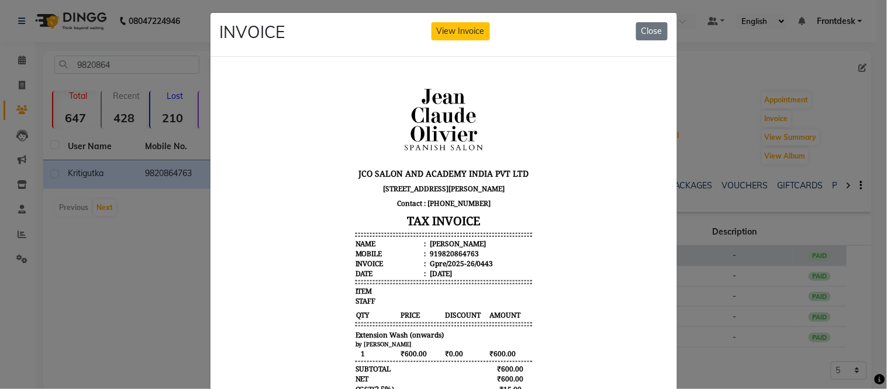
scroll to position [4, 0]
click at [650, 26] on button "Close" at bounding box center [652, 32] width 32 height 18
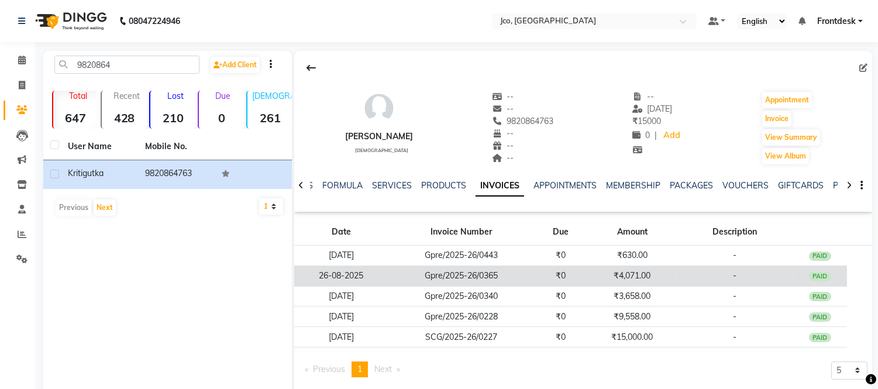
click at [629, 277] on td "₹4,071.00" at bounding box center [632, 276] width 88 height 20
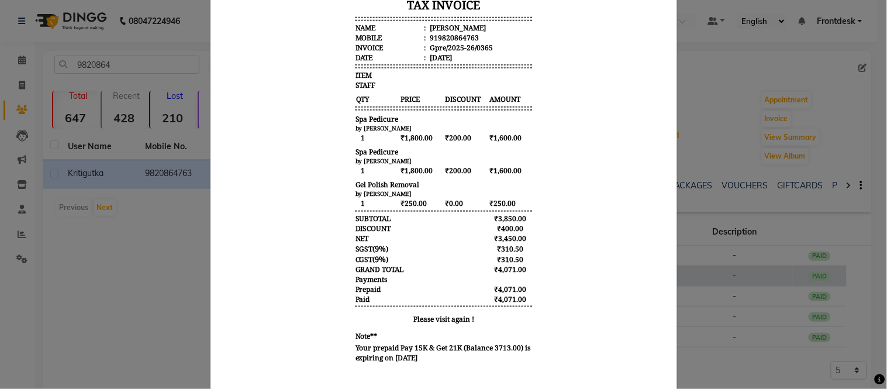
scroll to position [0, 0]
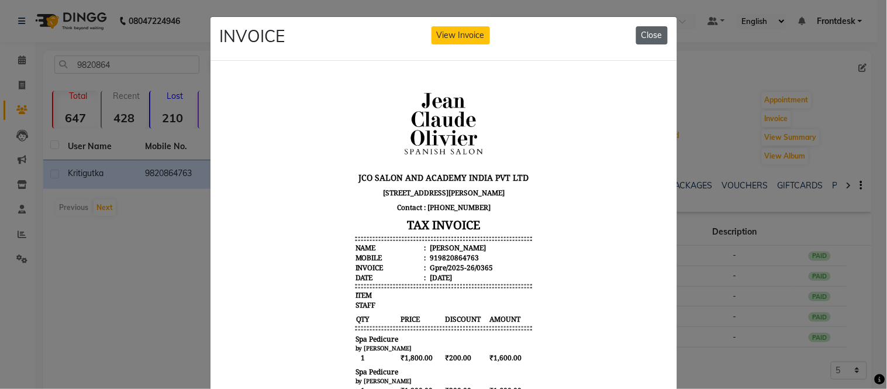
click at [653, 30] on button "Close" at bounding box center [652, 35] width 32 height 18
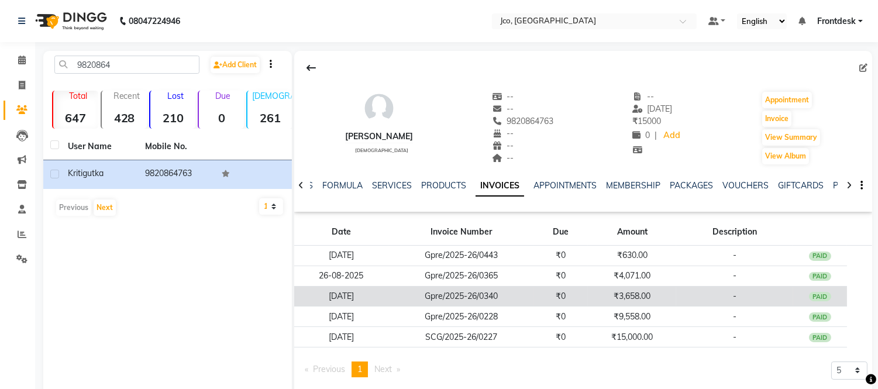
click at [612, 301] on td "₹3,658.00" at bounding box center [632, 296] width 88 height 20
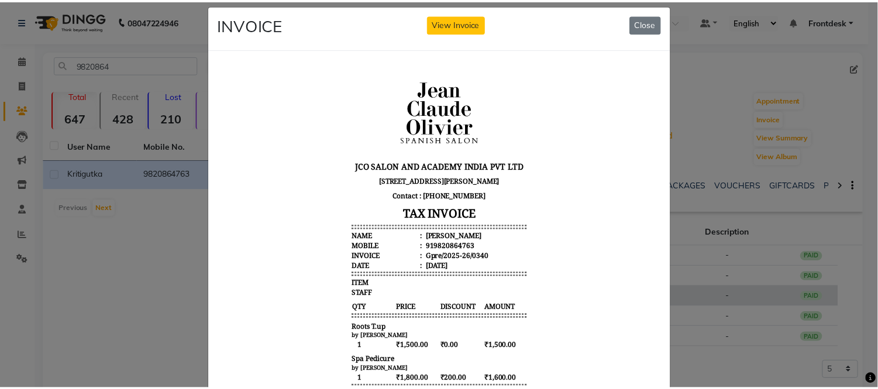
scroll to position [12, 0]
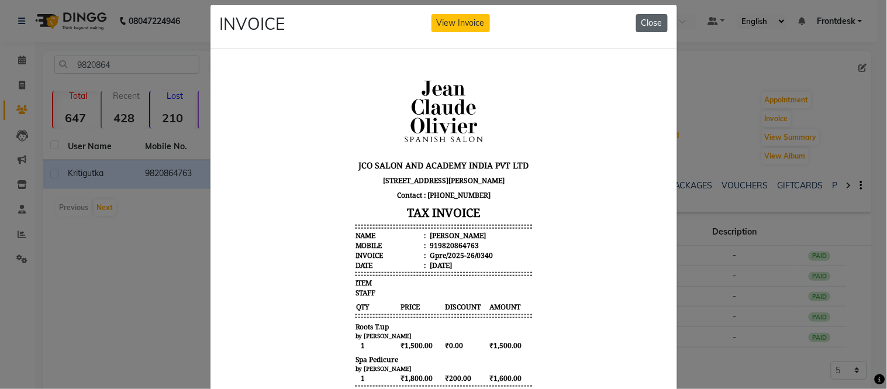
click at [644, 27] on button "Close" at bounding box center [652, 23] width 32 height 18
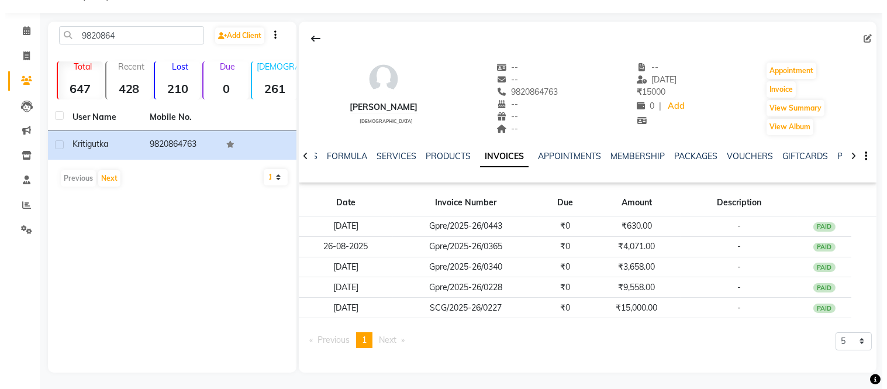
scroll to position [26, 0]
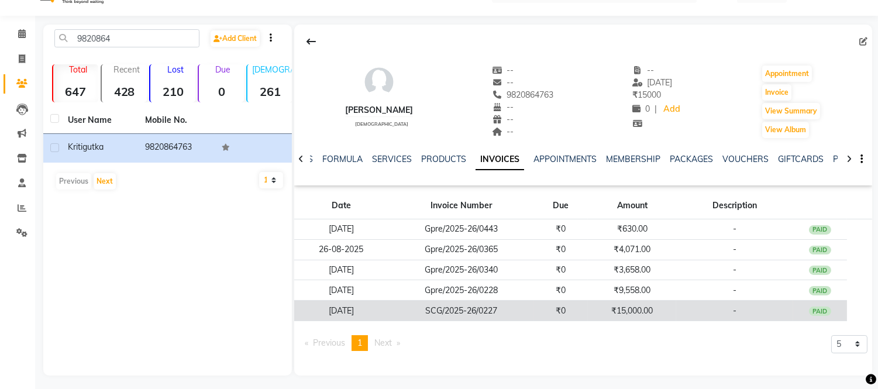
click at [621, 305] on td "₹15,000.00" at bounding box center [632, 311] width 88 height 20
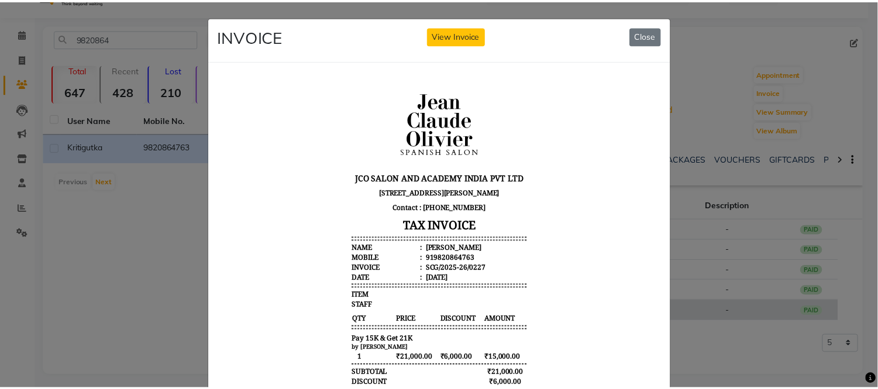
scroll to position [0, 0]
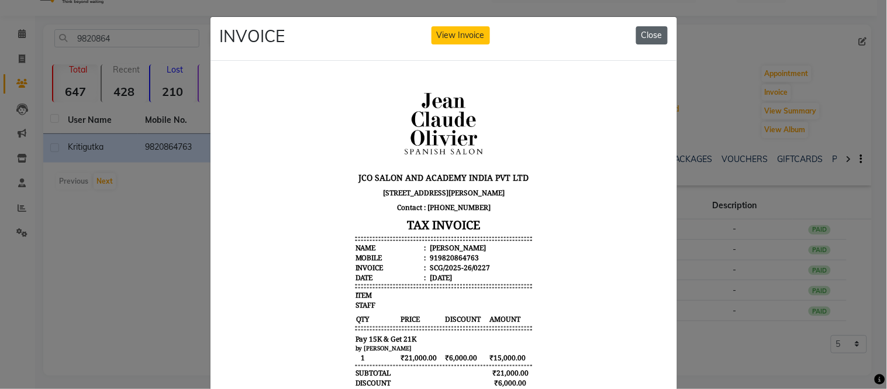
click at [653, 29] on button "Close" at bounding box center [652, 35] width 32 height 18
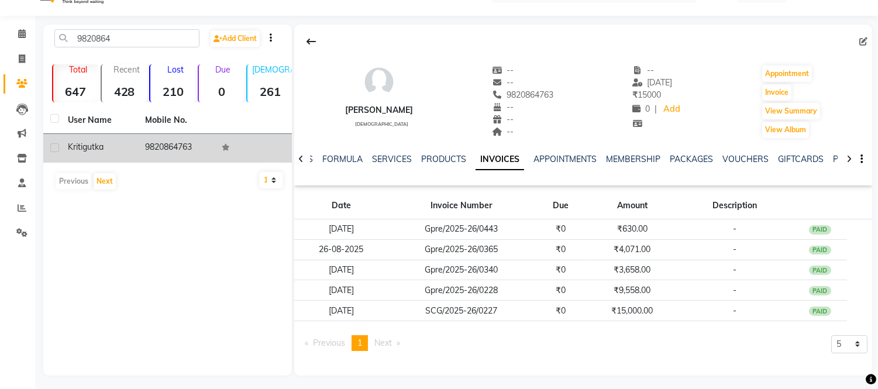
copy td "9820864763"
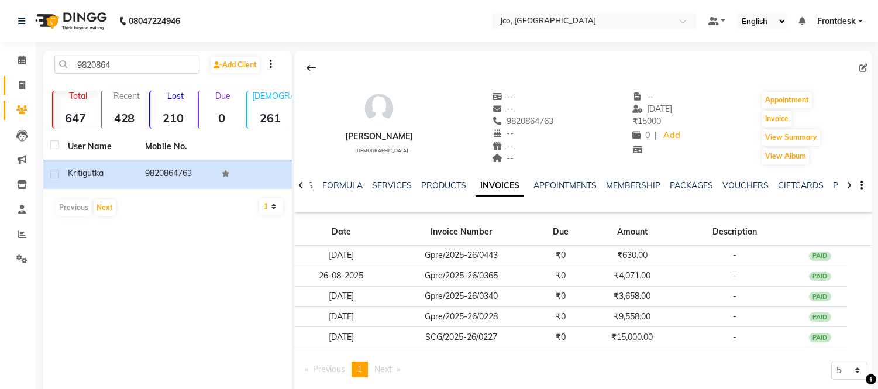
click at [21, 85] on icon at bounding box center [22, 85] width 6 height 9
select select "service"
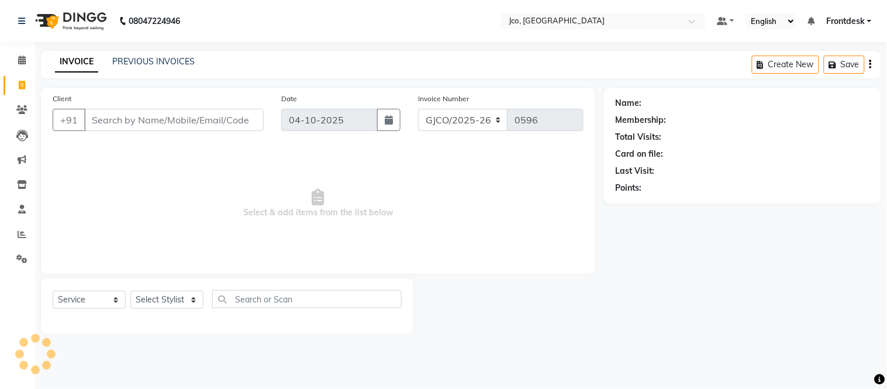
click at [126, 118] on input "Client" at bounding box center [174, 120] width 180 height 22
type input "9820864763"
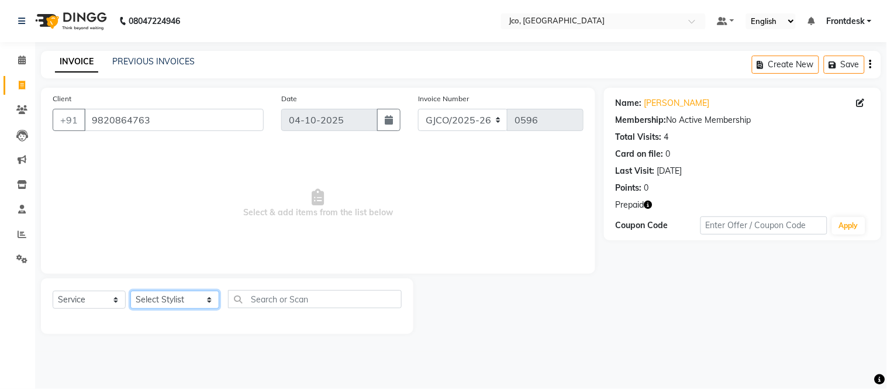
click at [179, 303] on select "Select Stylist [PERSON_NAME] [PERSON_NAME] [PERSON_NAME] Frontdesk Gopal Jouyi …" at bounding box center [174, 300] width 89 height 18
select select "88060"
click at [130, 291] on select "Select Stylist [PERSON_NAME] [PERSON_NAME] [PERSON_NAME] Frontdesk Gopal Jouyi …" at bounding box center [174, 300] width 89 height 18
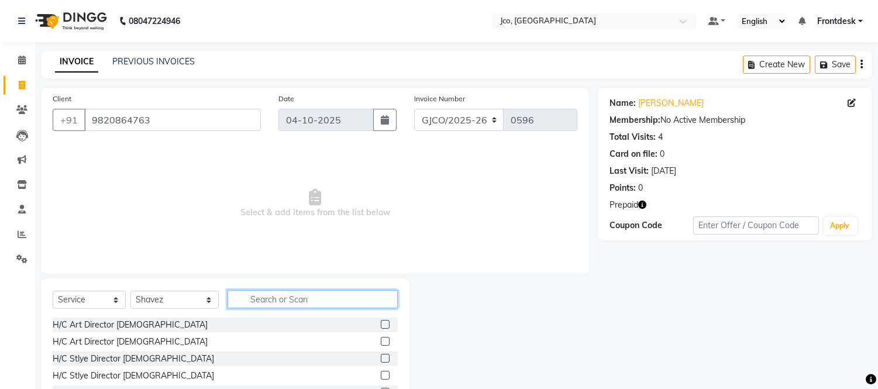
click at [263, 299] on input "text" at bounding box center [313, 299] width 170 height 18
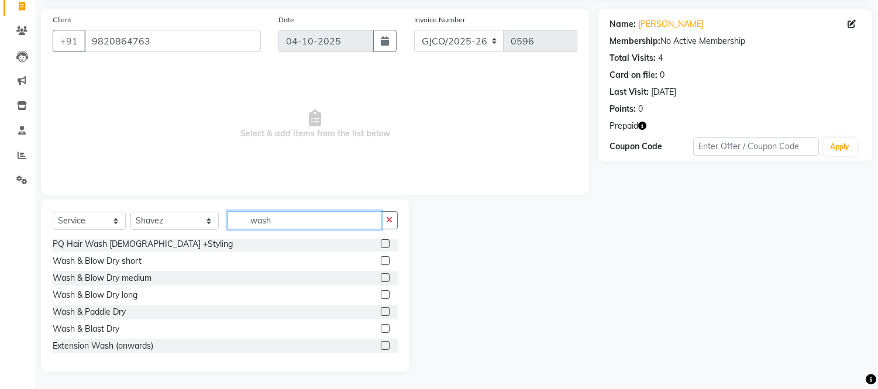
scroll to position [78, 0]
type input "wash"
click at [381, 326] on label at bounding box center [385, 329] width 9 height 9
click at [381, 326] on input "checkbox" at bounding box center [385, 330] width 8 height 8
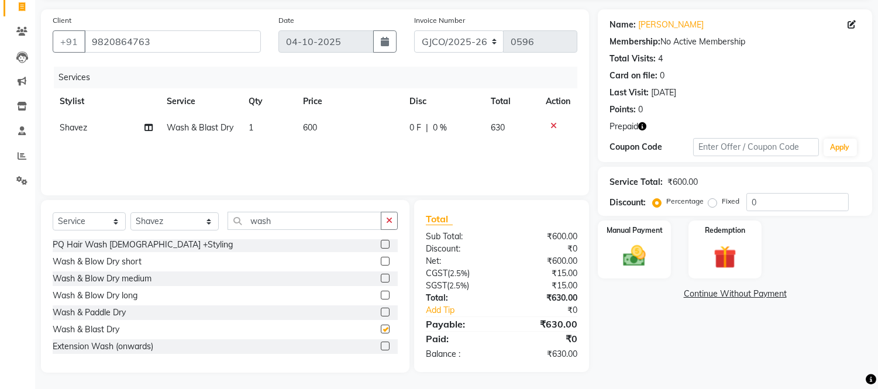
checkbox input "false"
click at [642, 249] on img at bounding box center [634, 256] width 39 height 27
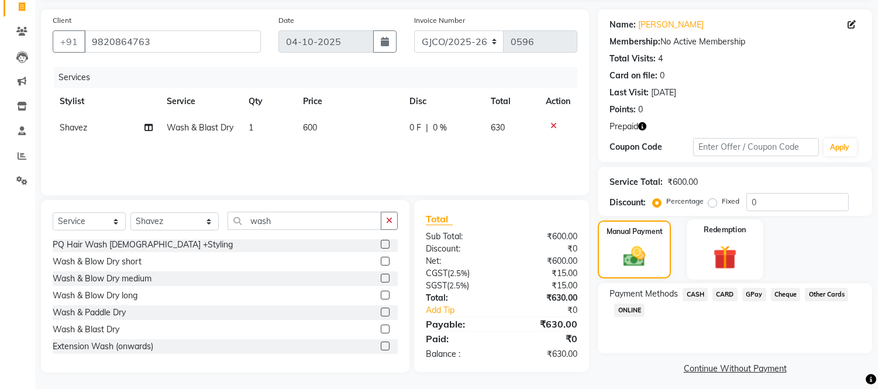
click at [722, 250] on img at bounding box center [724, 257] width 39 height 29
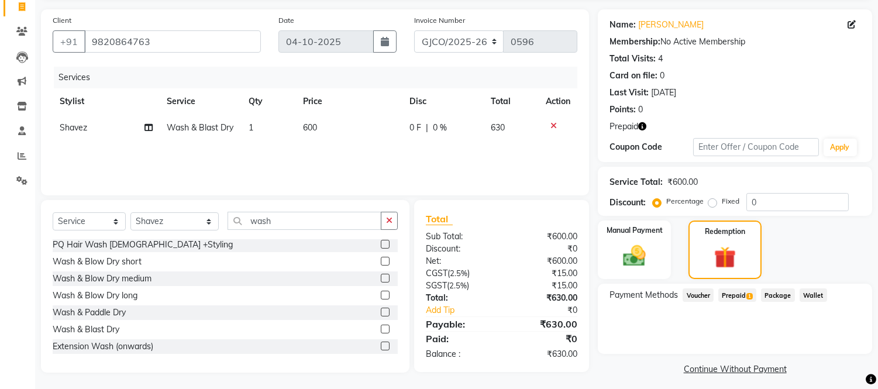
click at [738, 294] on span "Prepaid 1" at bounding box center [737, 294] width 38 height 13
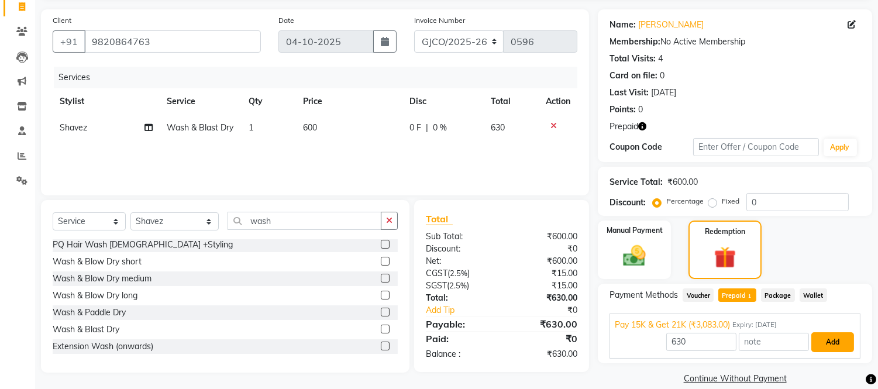
click at [829, 340] on button "Add" at bounding box center [832, 342] width 43 height 20
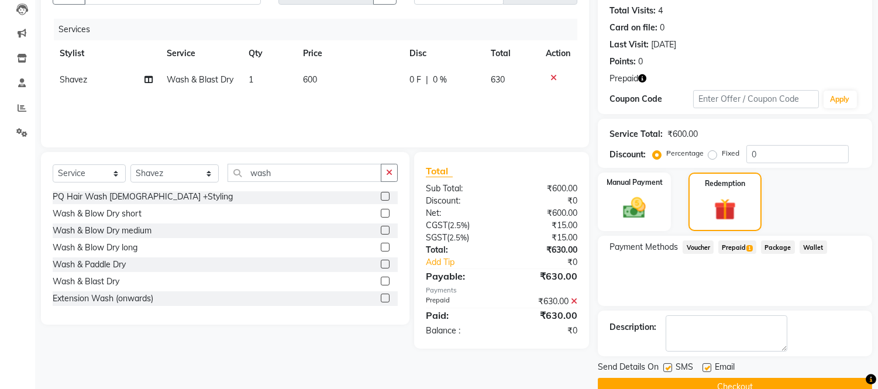
scroll to position [150, 0]
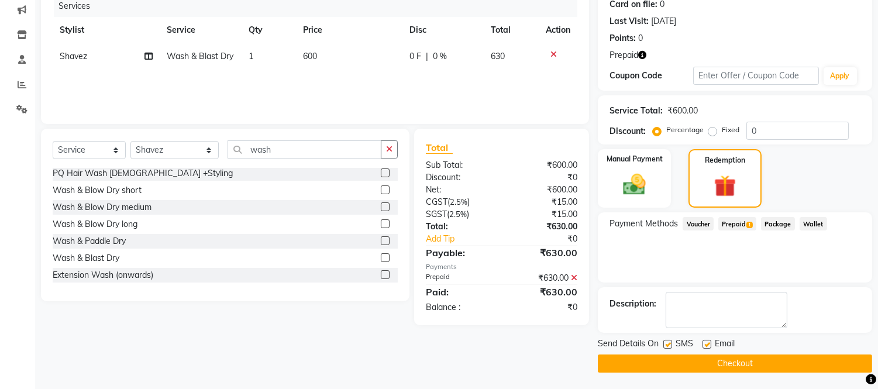
click at [706, 343] on label at bounding box center [706, 344] width 9 height 9
click at [706, 343] on input "checkbox" at bounding box center [706, 345] width 8 height 8
checkbox input "false"
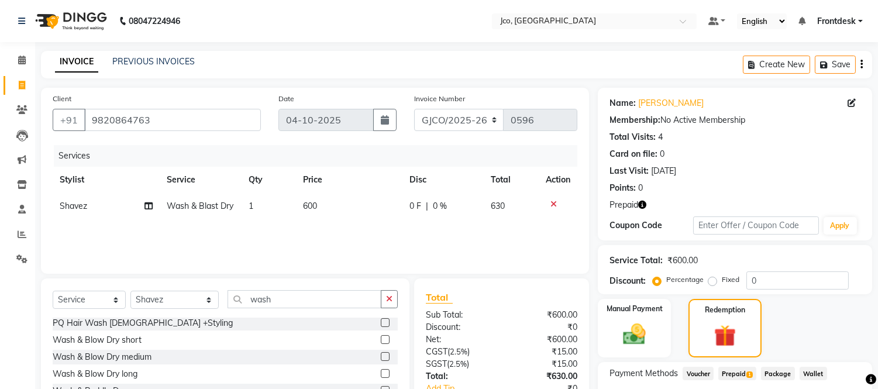
scroll to position [5, 0]
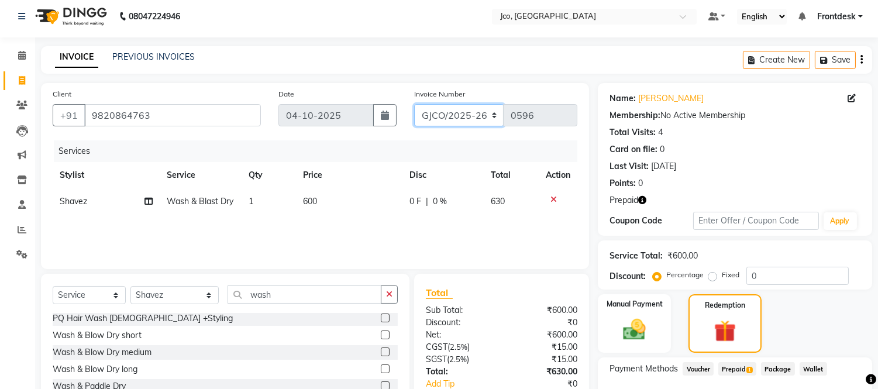
click at [458, 106] on select "GJCO/2025-26 SCG/2025-26 Gpre/2025-26" at bounding box center [459, 115] width 90 height 22
select select "7735"
click at [414, 104] on select "GJCO/2025-26 SCG/2025-26 Gpre/2025-26" at bounding box center [459, 115] width 90 height 22
type input "0465"
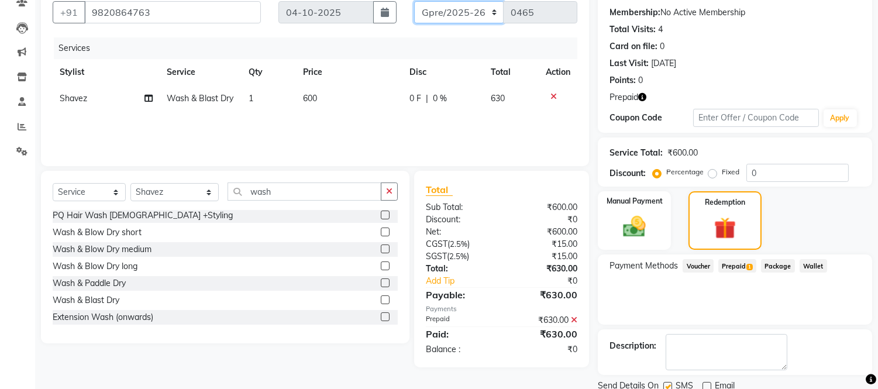
scroll to position [150, 0]
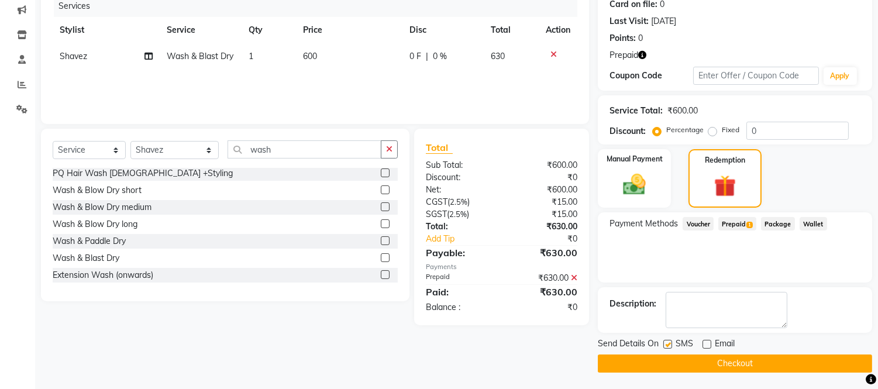
click at [752, 358] on button "Checkout" at bounding box center [735, 363] width 274 height 18
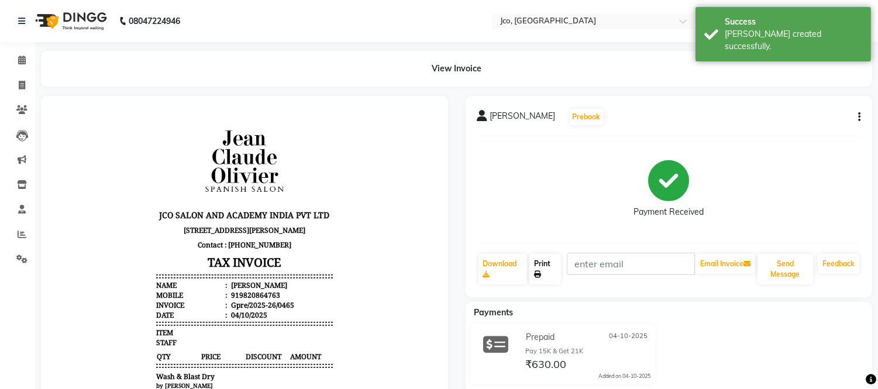
click at [538, 274] on icon at bounding box center [537, 274] width 7 height 7
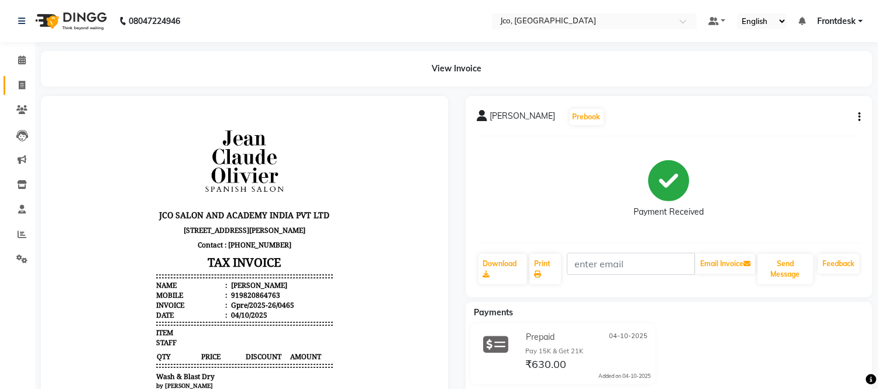
click at [22, 87] on icon at bounding box center [22, 85] width 6 height 9
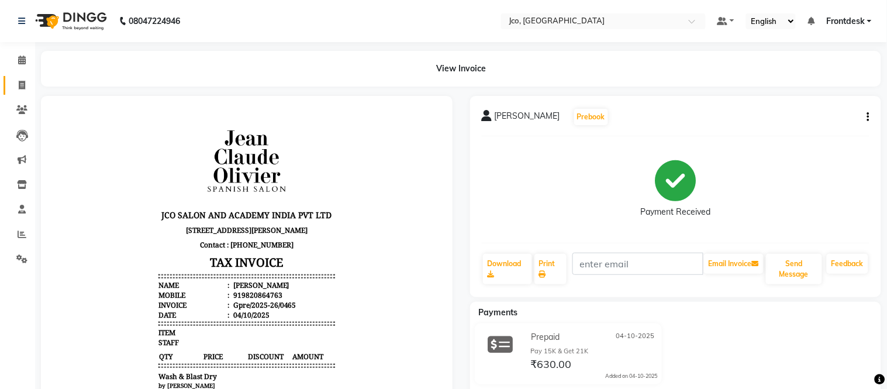
select select "service"
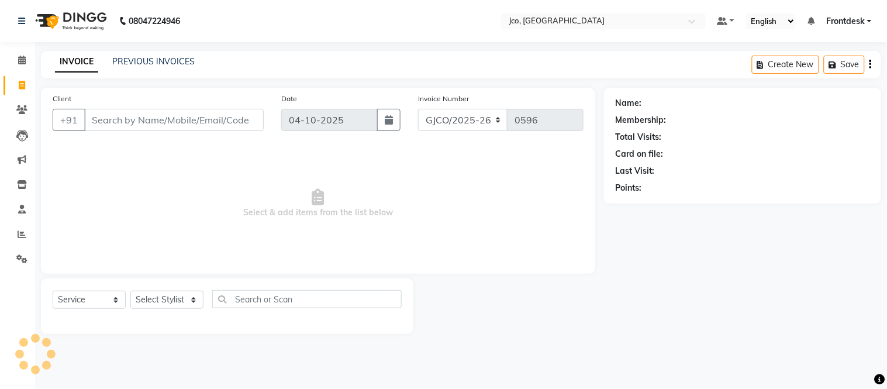
click at [119, 120] on input "Client" at bounding box center [174, 120] width 180 height 22
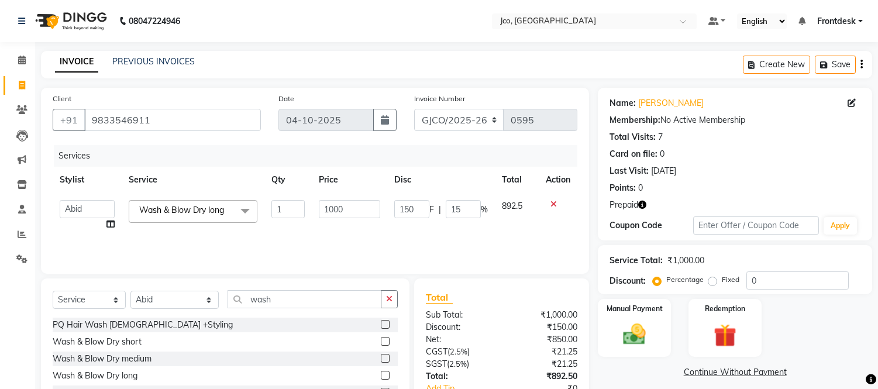
select select "79671"
select select "service"
select select "79671"
click at [21, 85] on icon at bounding box center [22, 85] width 6 height 9
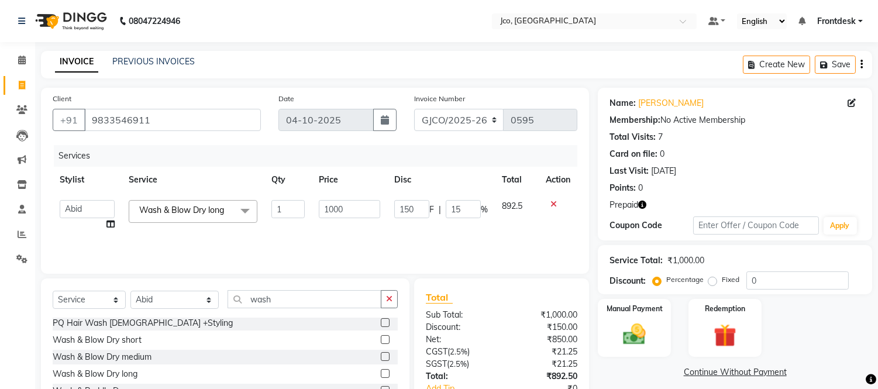
click at [470, 235] on td "150 F | 15 %" at bounding box center [441, 215] width 108 height 44
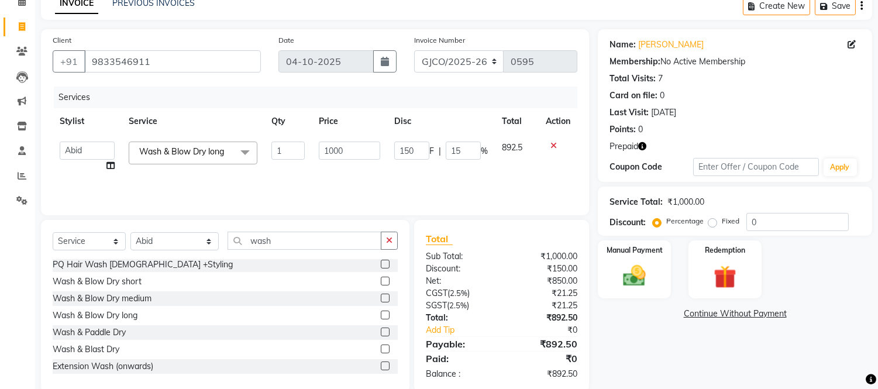
scroll to position [79, 0]
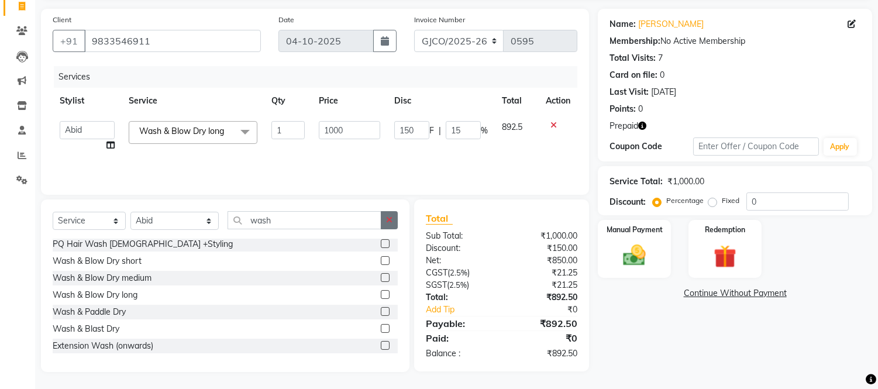
click at [388, 220] on icon "button" at bounding box center [389, 220] width 6 height 8
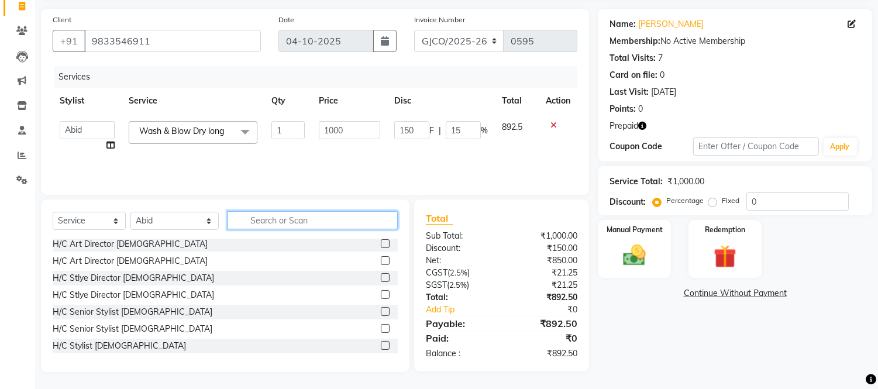
scroll to position [273, 0]
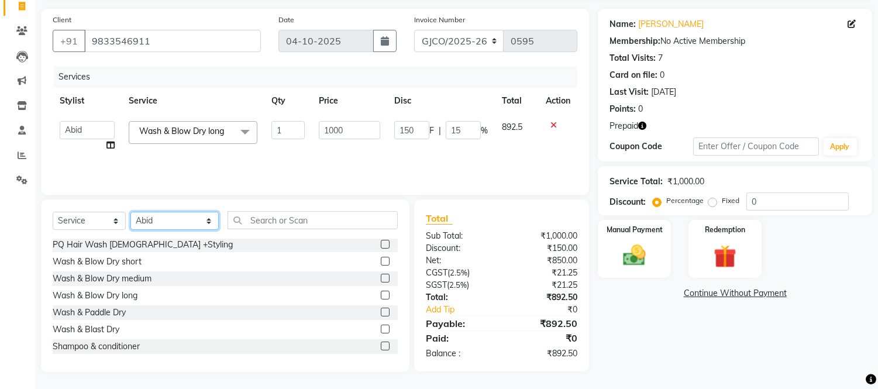
click at [176, 224] on select "Select Stylist [PERSON_NAME] [PERSON_NAME] [PERSON_NAME] Frontdesk Gopal Jouyi …" at bounding box center [174, 221] width 88 height 18
select select "74042"
click at [130, 212] on select "Select Stylist [PERSON_NAME] [PERSON_NAME] [PERSON_NAME] Frontdesk Gopal Jouyi …" at bounding box center [174, 221] width 88 height 18
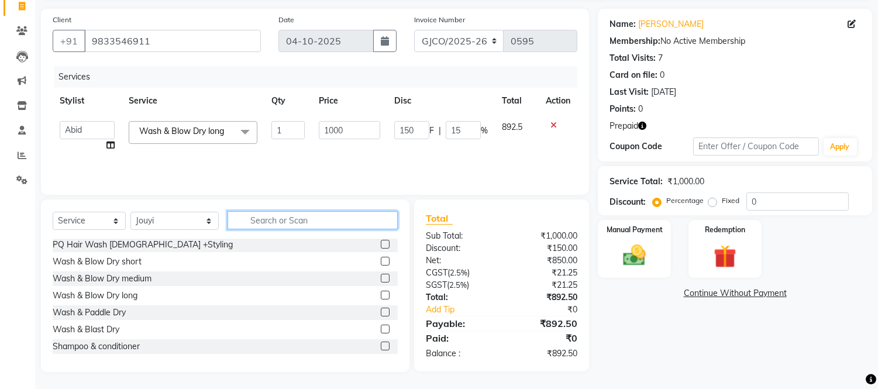
click at [353, 220] on input "text" at bounding box center [313, 220] width 170 height 18
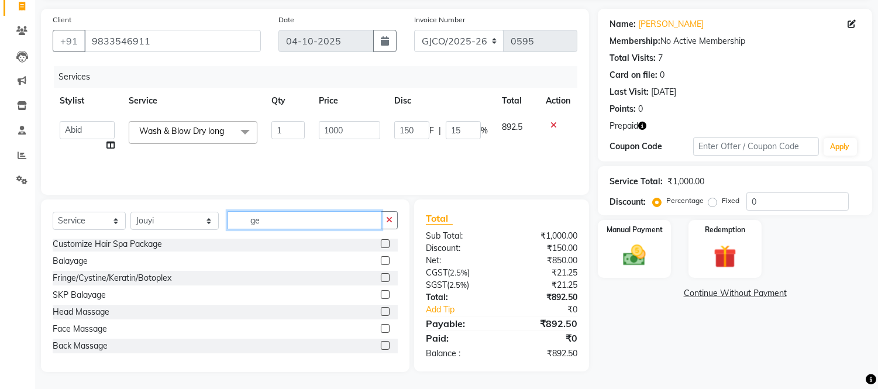
scroll to position [0, 0]
type input "gel"
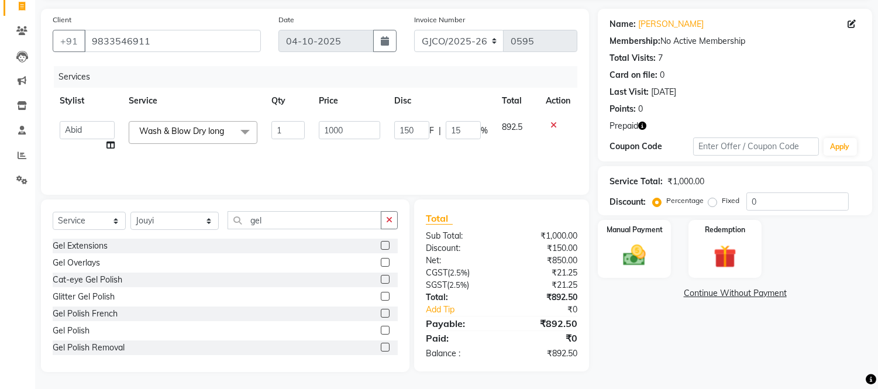
click at [381, 332] on label at bounding box center [385, 330] width 9 height 9
click at [381, 332] on input "checkbox" at bounding box center [385, 331] width 8 height 8
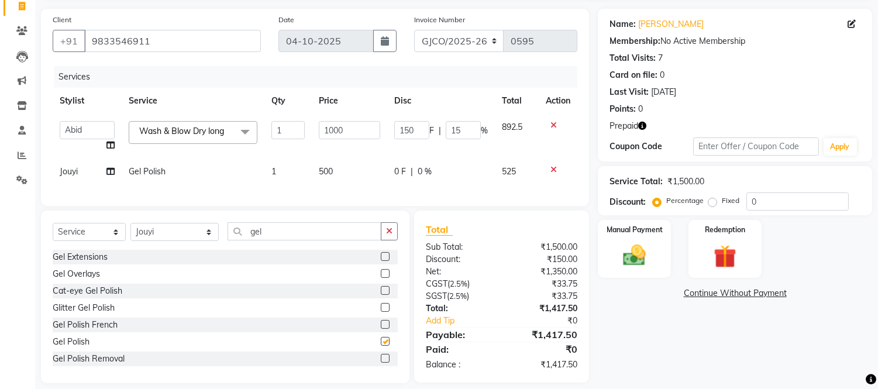
checkbox input "false"
click at [476, 38] on select "GJCO/2025-26 SCG/2025-26 Gpre/2025-26" at bounding box center [459, 41] width 90 height 22
select select "7735"
click at [414, 30] on select "GJCO/2025-26 SCG/2025-26 Gpre/2025-26" at bounding box center [459, 41] width 90 height 22
type input "0465"
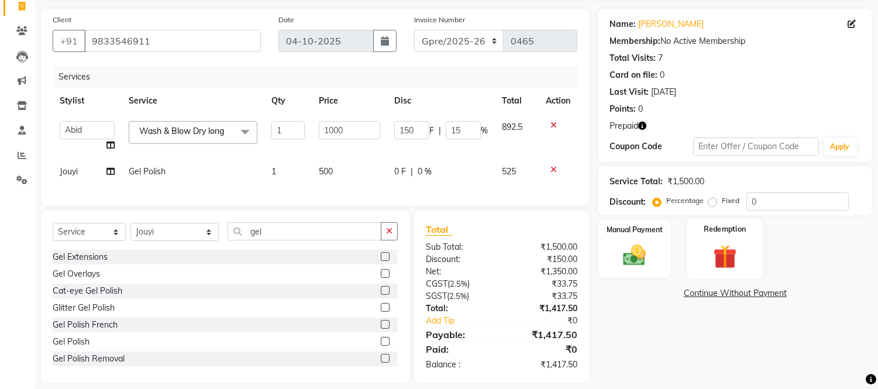
click at [714, 247] on img at bounding box center [724, 256] width 39 height 29
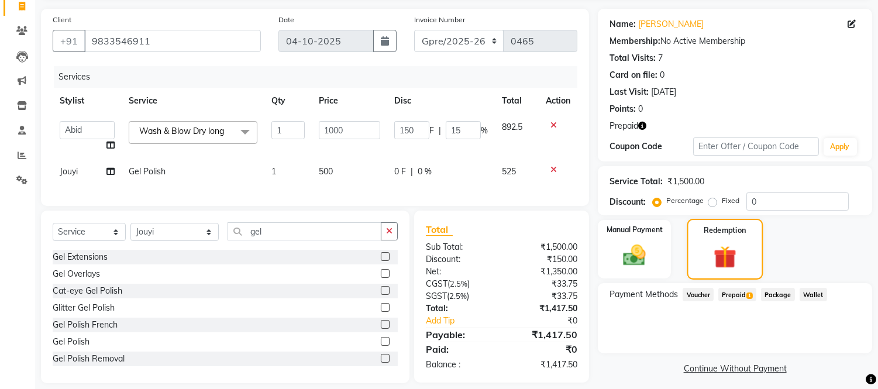
scroll to position [100, 0]
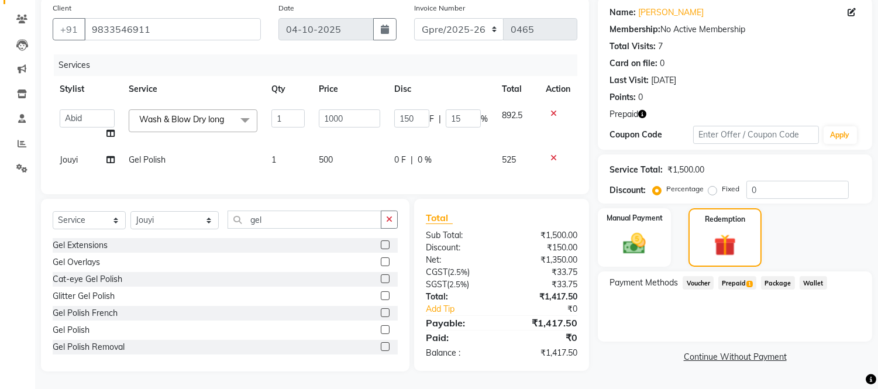
click at [732, 276] on span "Prepaid 1" at bounding box center [737, 282] width 38 height 13
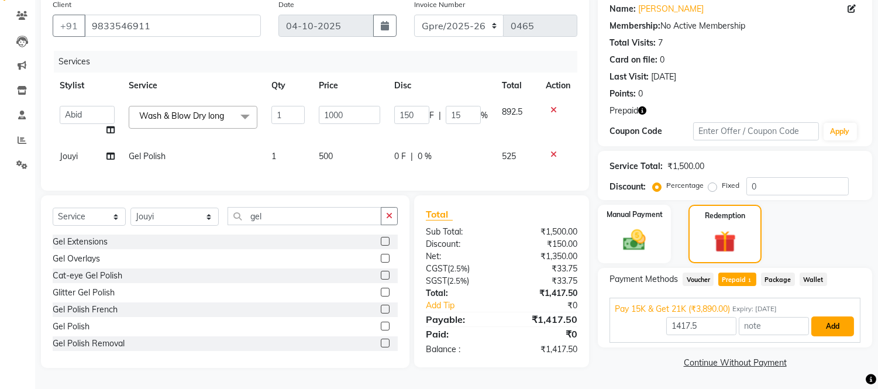
click at [839, 317] on button "Add" at bounding box center [832, 326] width 43 height 20
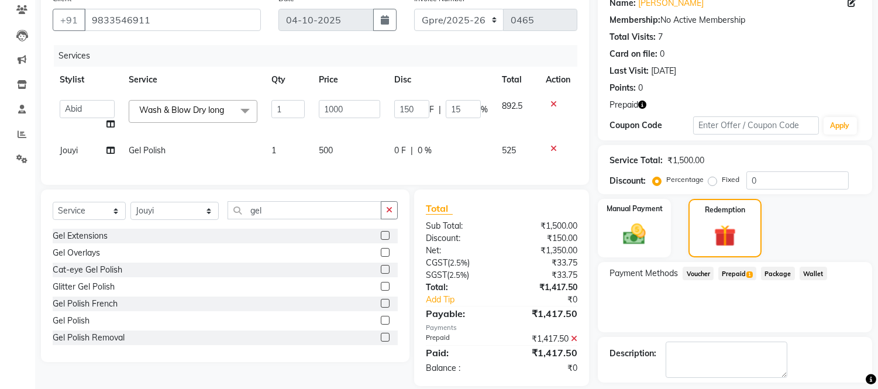
scroll to position [150, 0]
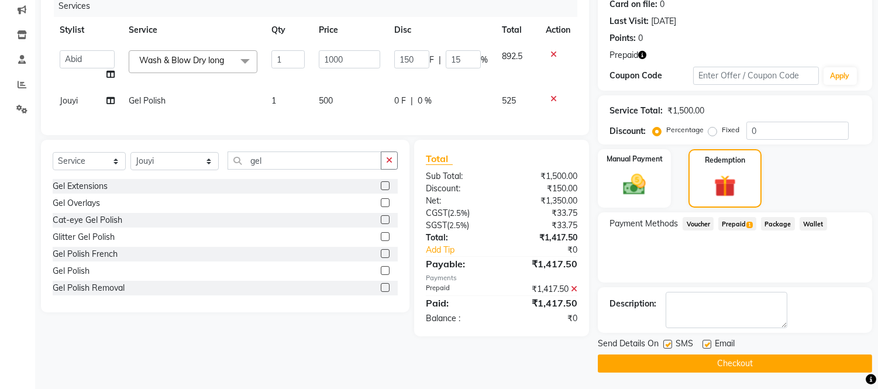
click at [816, 368] on button "Checkout" at bounding box center [735, 363] width 274 height 18
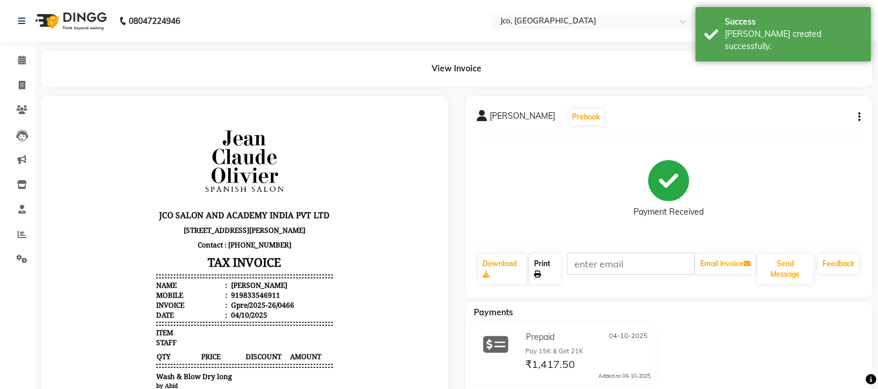
click at [546, 270] on link "Print" at bounding box center [545, 269] width 32 height 30
